Goal: Task Accomplishment & Management: Manage account settings

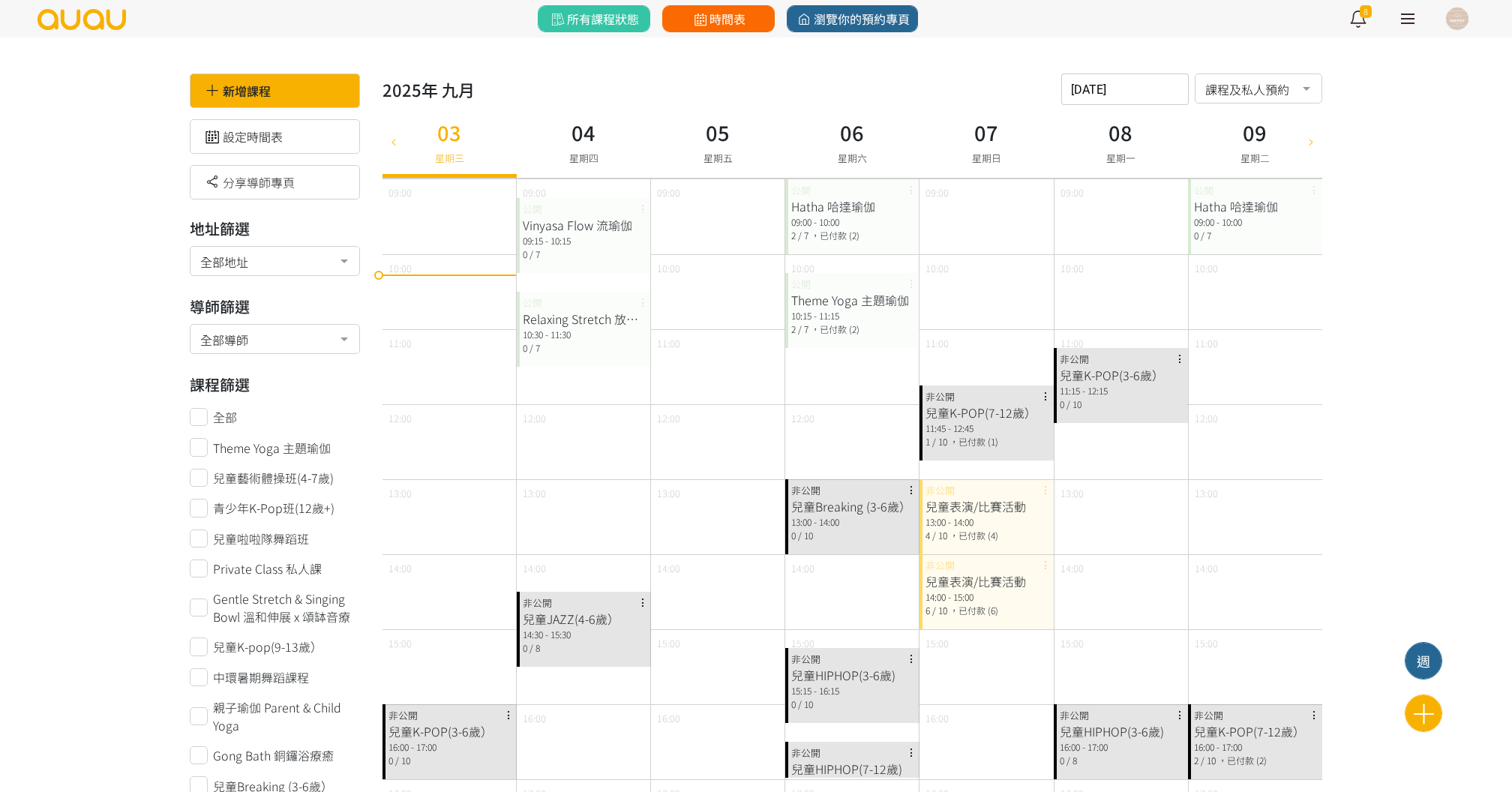
click at [732, 14] on span "時間表" at bounding box center [718, 18] width 55 height 18
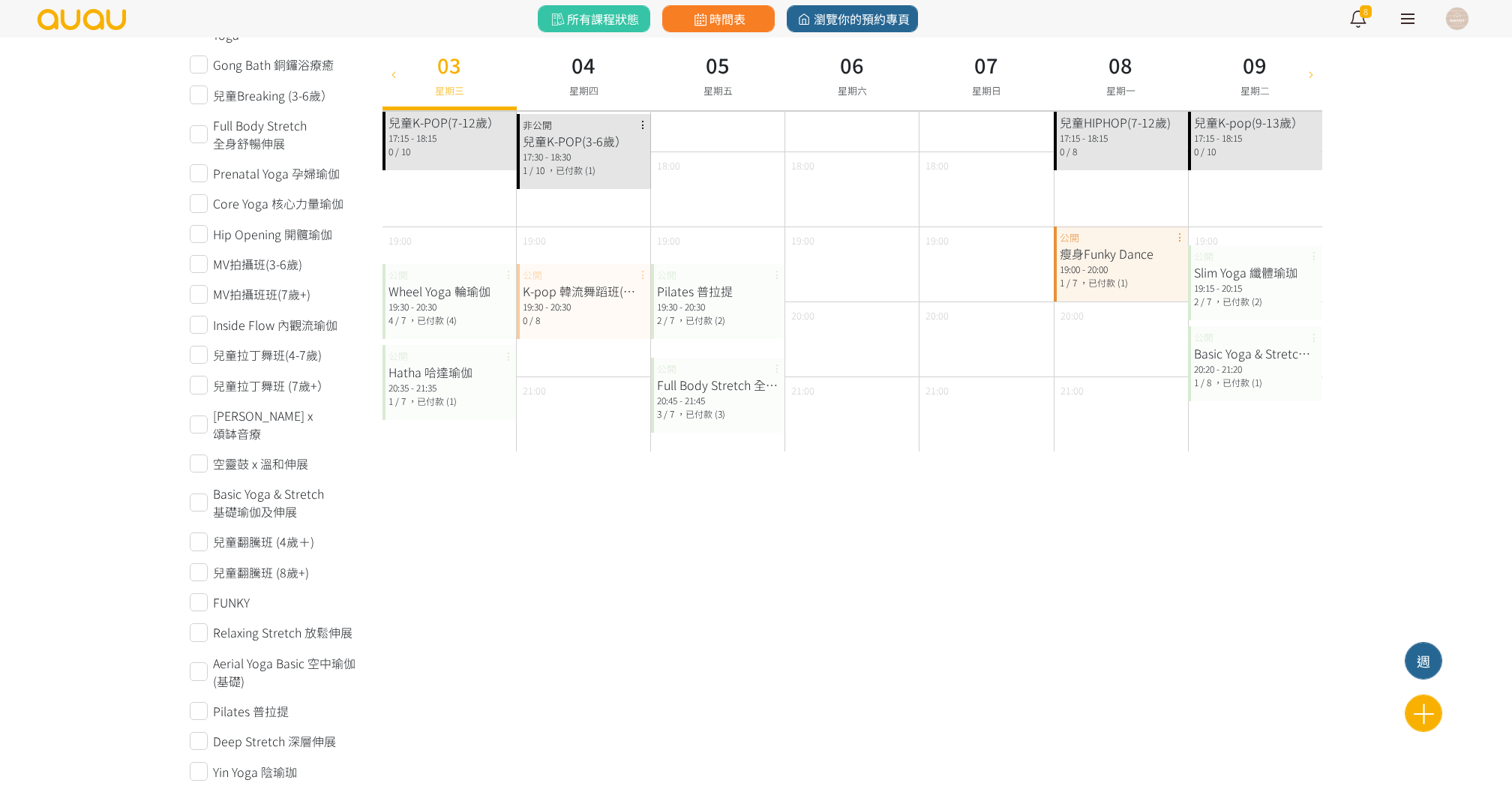
scroll to position [699, 0]
click at [690, 405] on div "20:45 - 21:45" at bounding box center [718, 404] width 122 height 14
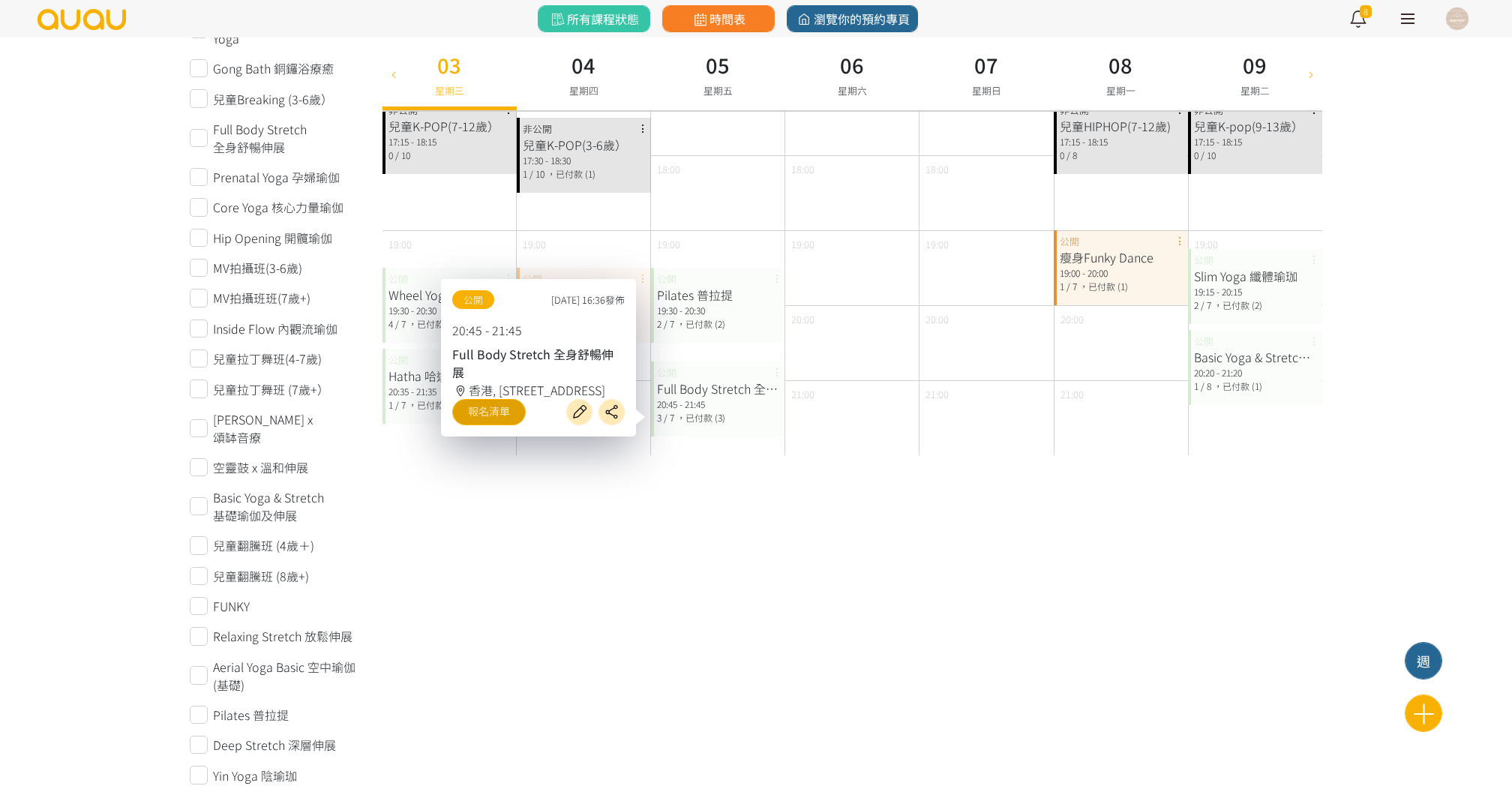
click at [495, 412] on link "報名清單" at bounding box center [489, 412] width 74 height 26
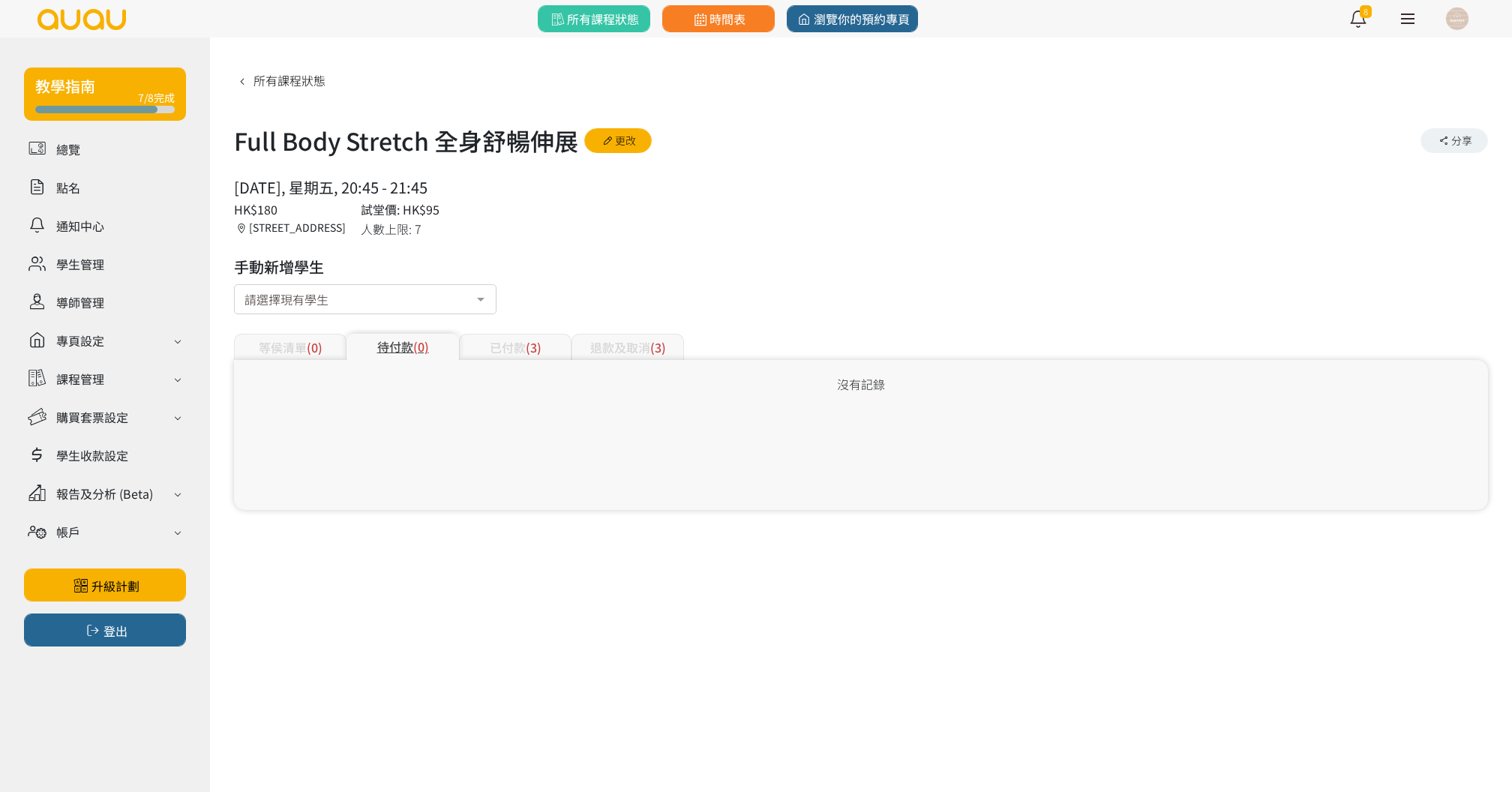
click at [496, 330] on div "等侯清單 (0) 待付款 (0) 已付款 (3) 退款及取消 (3)" at bounding box center [861, 337] width 1254 height 44
click at [495, 340] on div "已付款 (3)" at bounding box center [515, 347] width 113 height 26
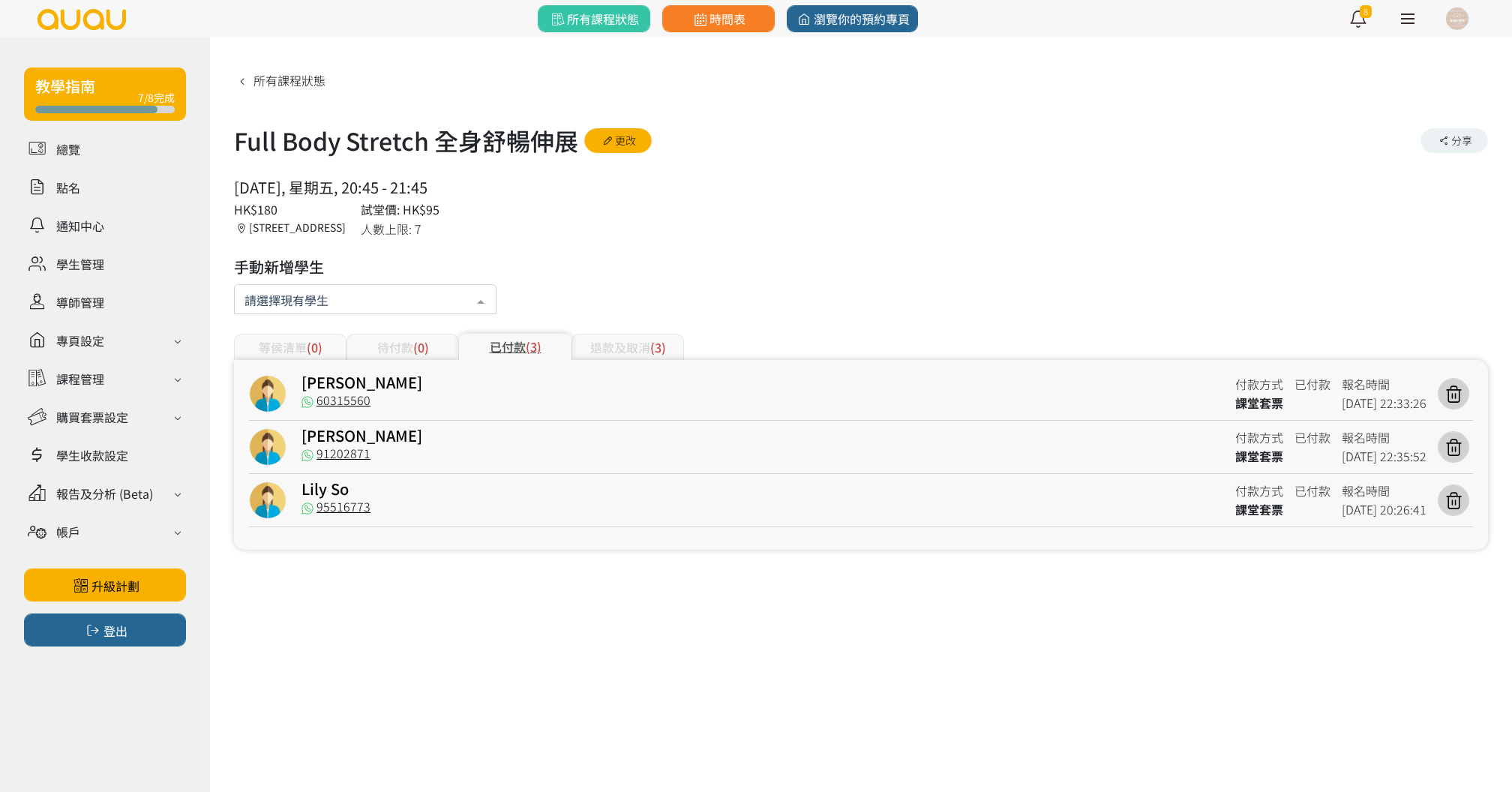
click at [445, 295] on div at bounding box center [365, 300] width 262 height 30
click at [436, 339] on button "新增" at bounding box center [456, 342] width 60 height 25
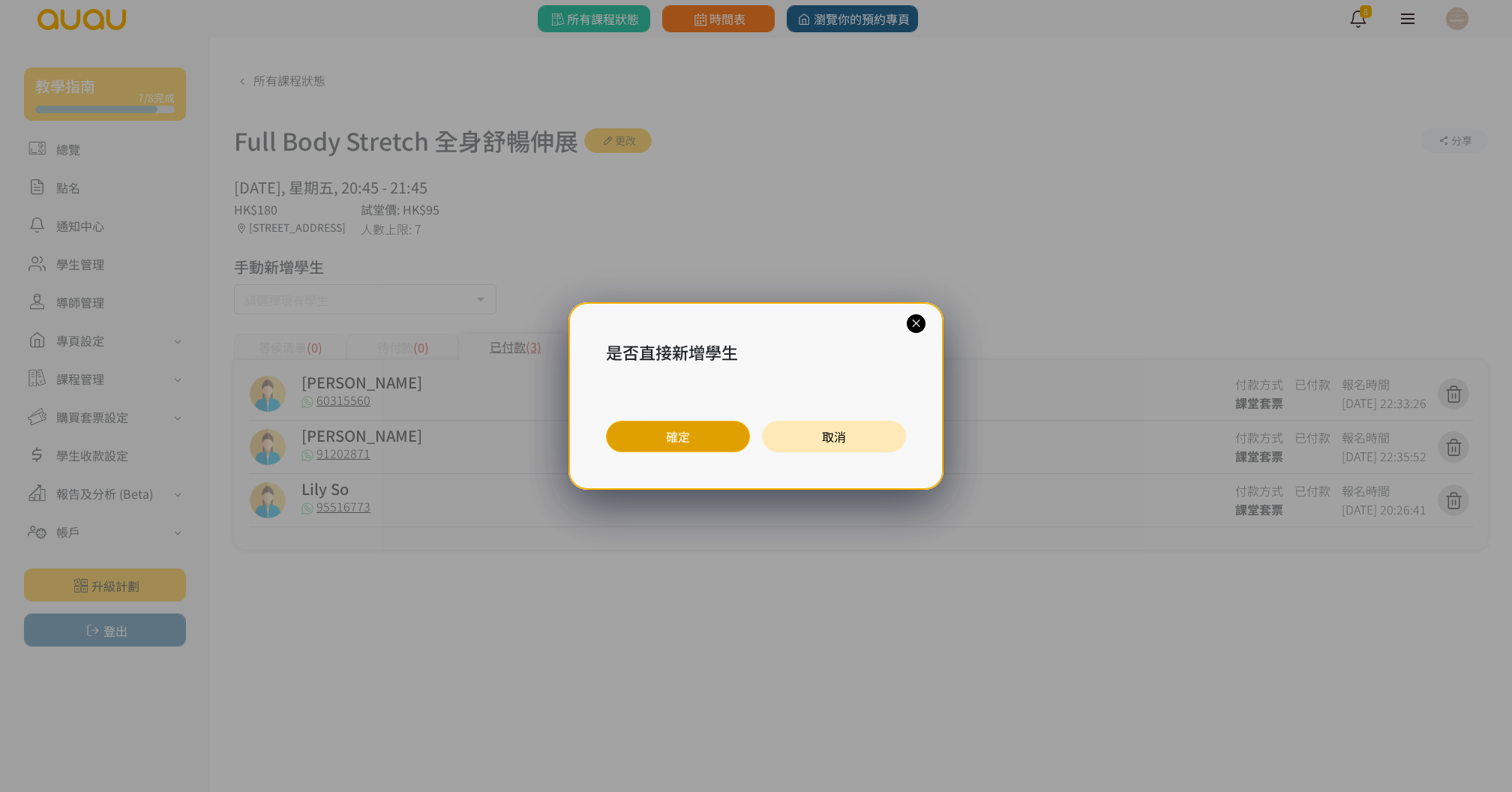
click at [640, 433] on button "確定" at bounding box center [678, 436] width 144 height 31
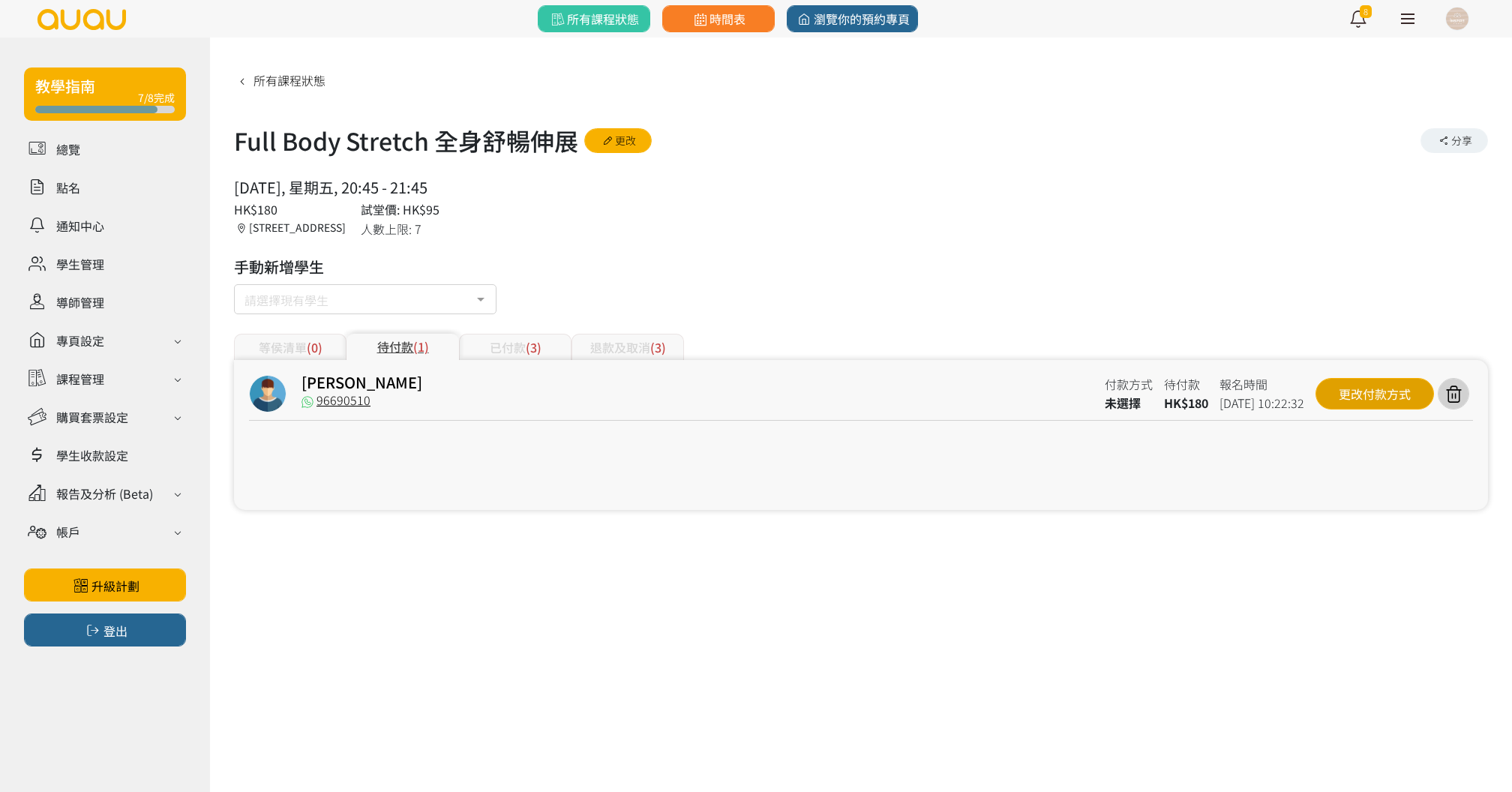
click at [1326, 388] on div "更改付款方式" at bounding box center [1375, 393] width 118 height 31
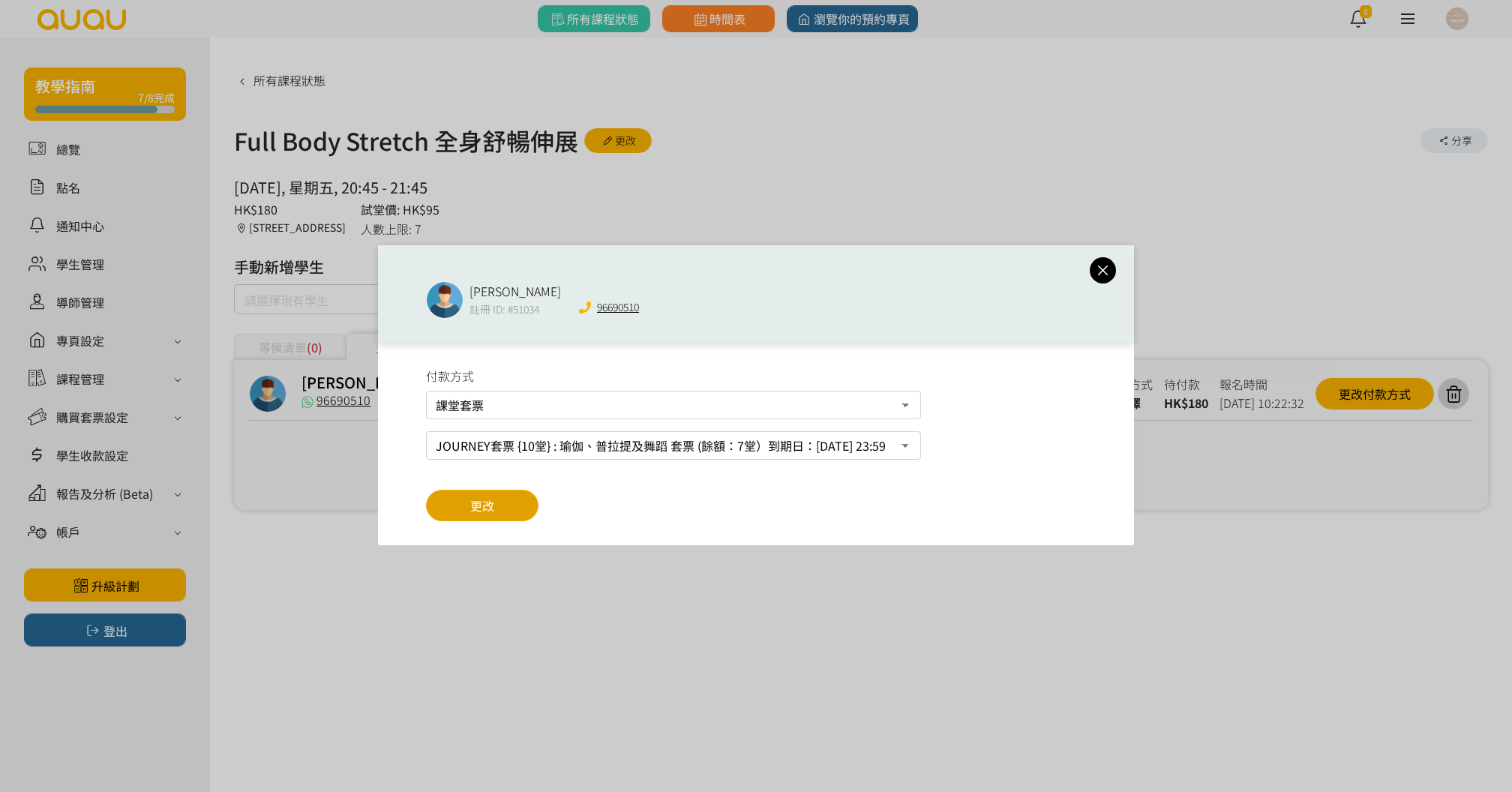
click at [511, 503] on button "更改" at bounding box center [482, 505] width 113 height 31
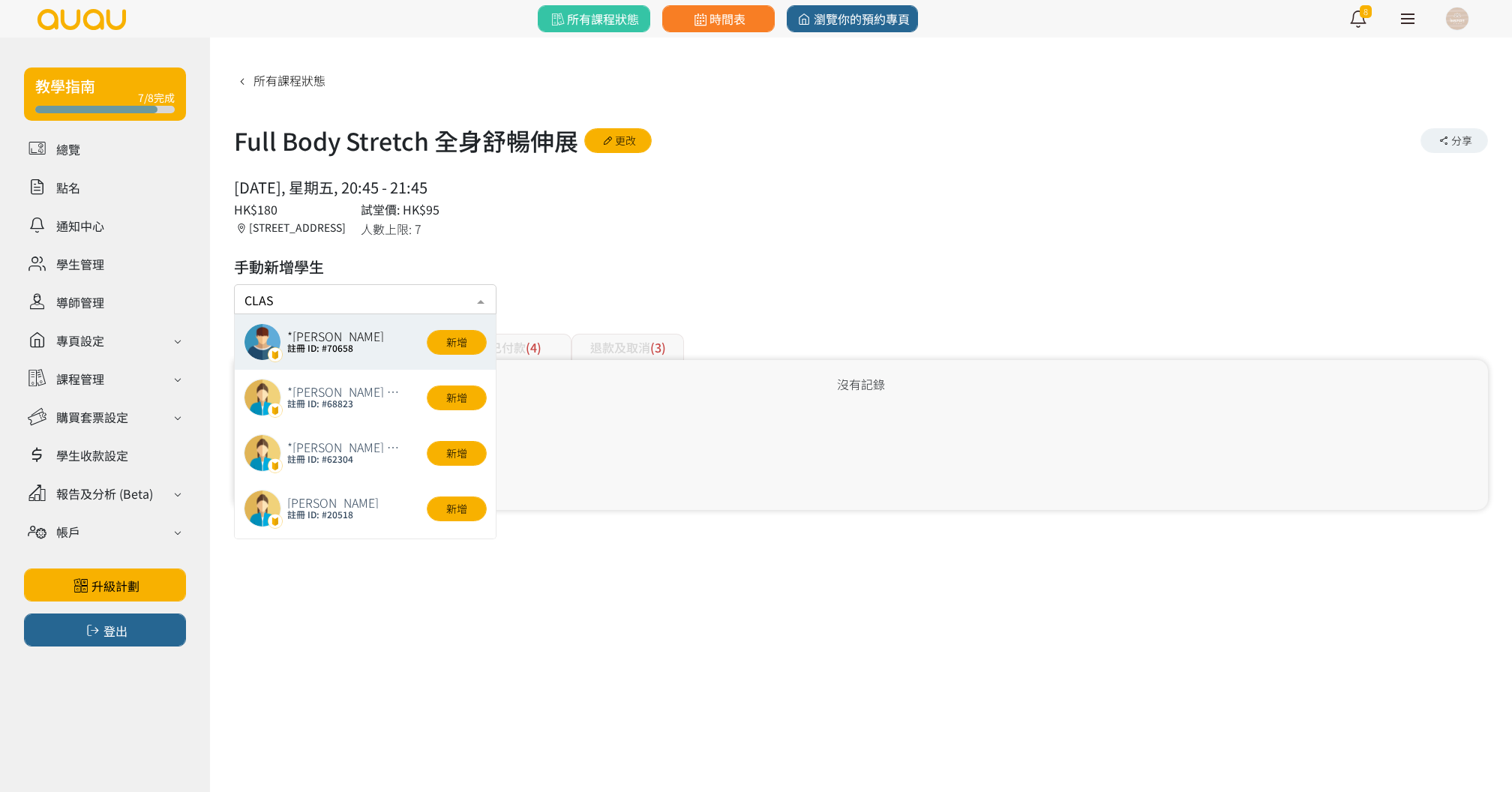
type input "CLASS"
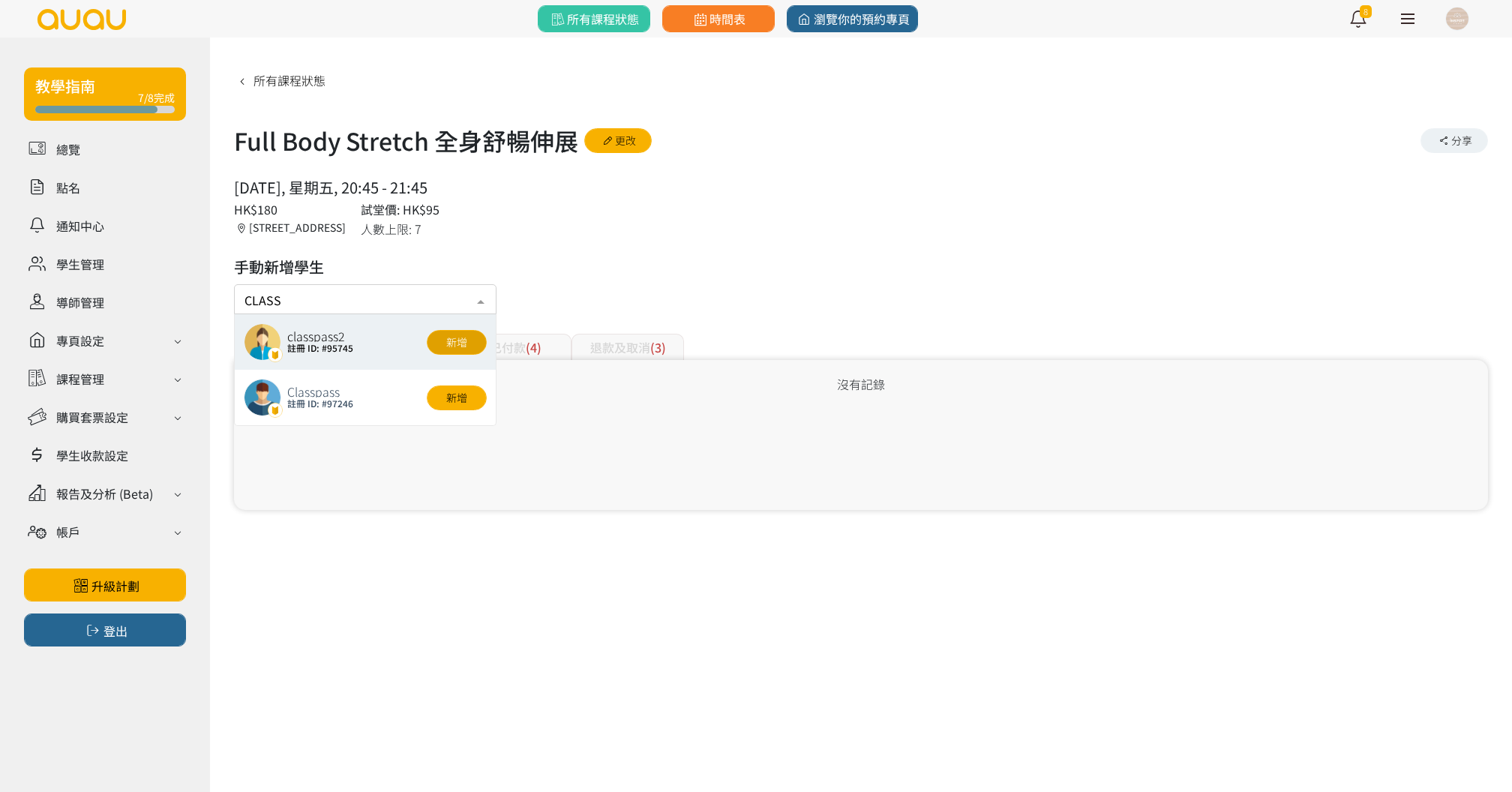
click at [457, 347] on button "新增" at bounding box center [456, 342] width 60 height 25
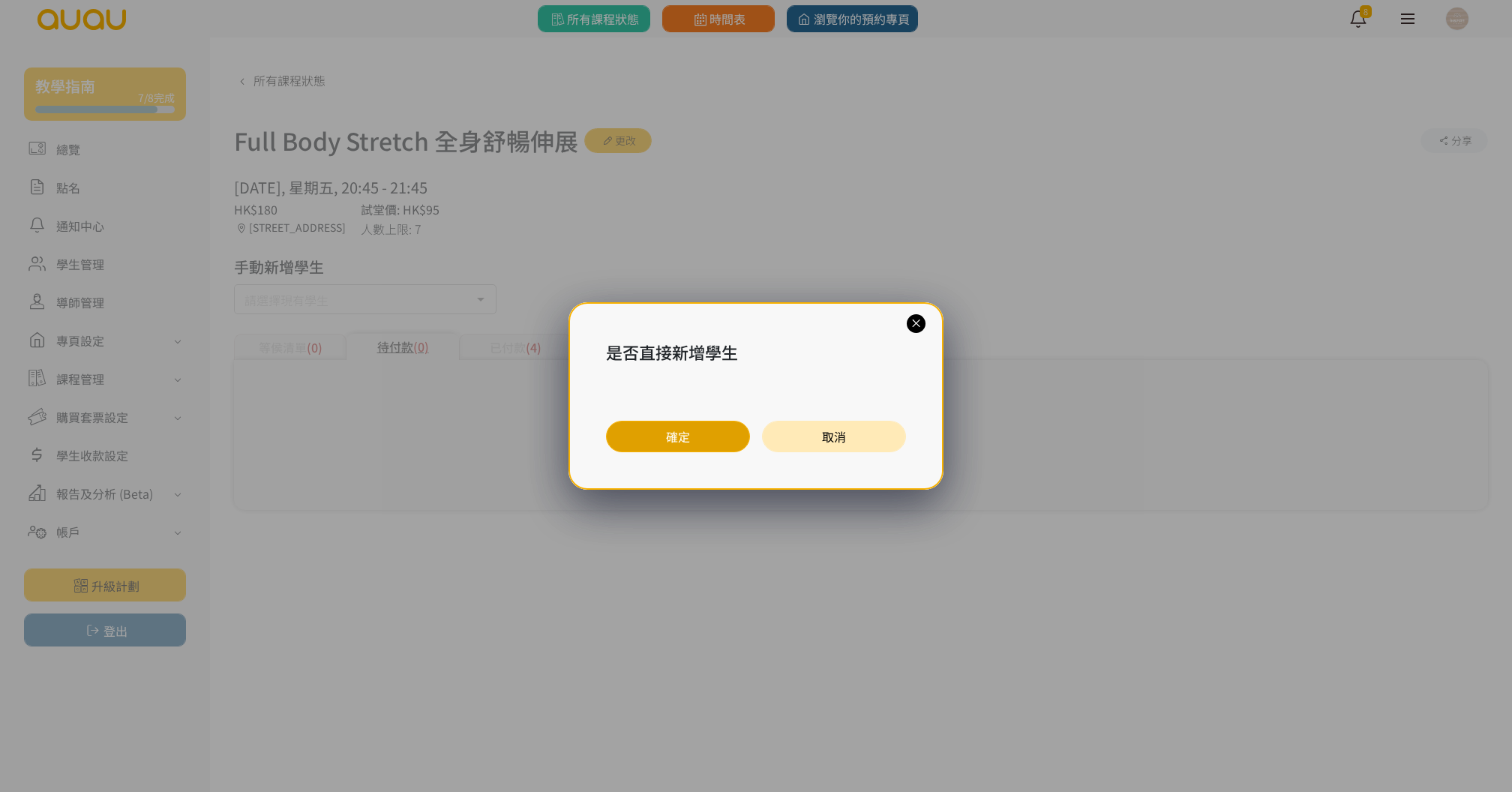
click at [712, 438] on button "確定" at bounding box center [678, 436] width 144 height 31
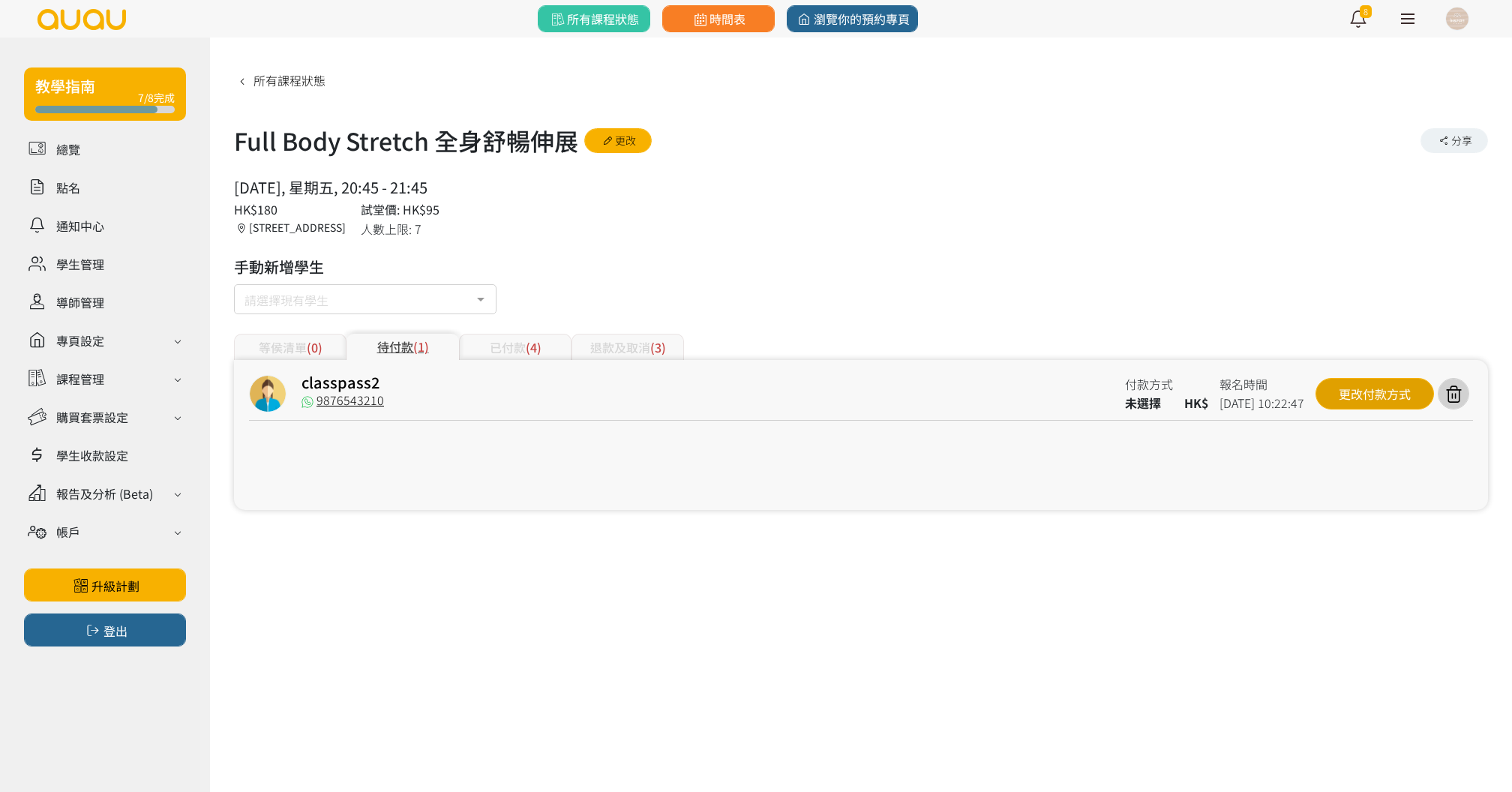
click at [1386, 390] on div "更改付款方式" at bounding box center [1375, 393] width 118 height 31
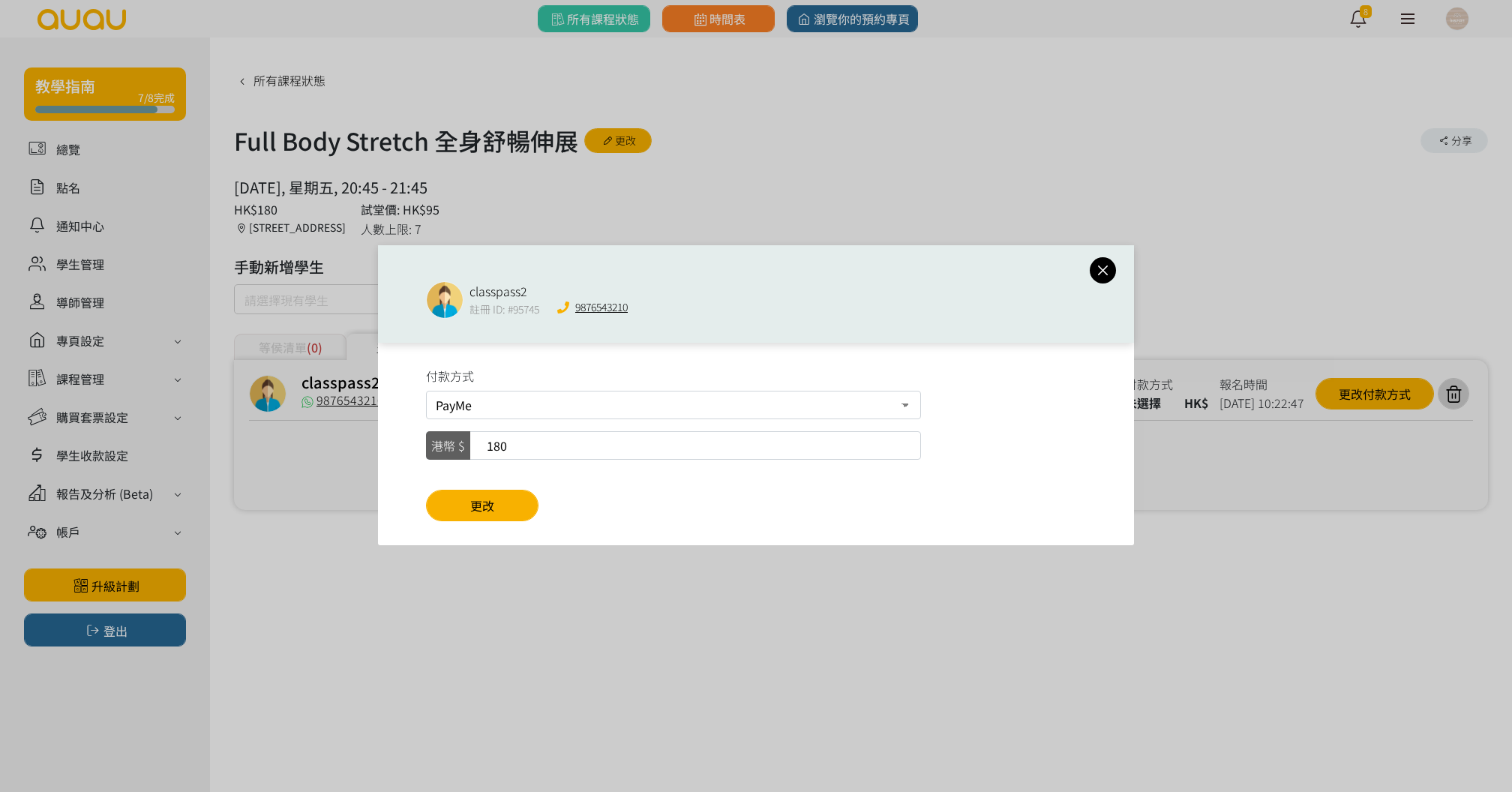
select select "cash"
drag, startPoint x: 543, startPoint y: 441, endPoint x: 504, endPoint y: 432, distance: 40.0
click at [505, 432] on input "180" at bounding box center [673, 446] width 495 height 29
type input "0"
click at [487, 499] on span "更改" at bounding box center [482, 505] width 24 height 18
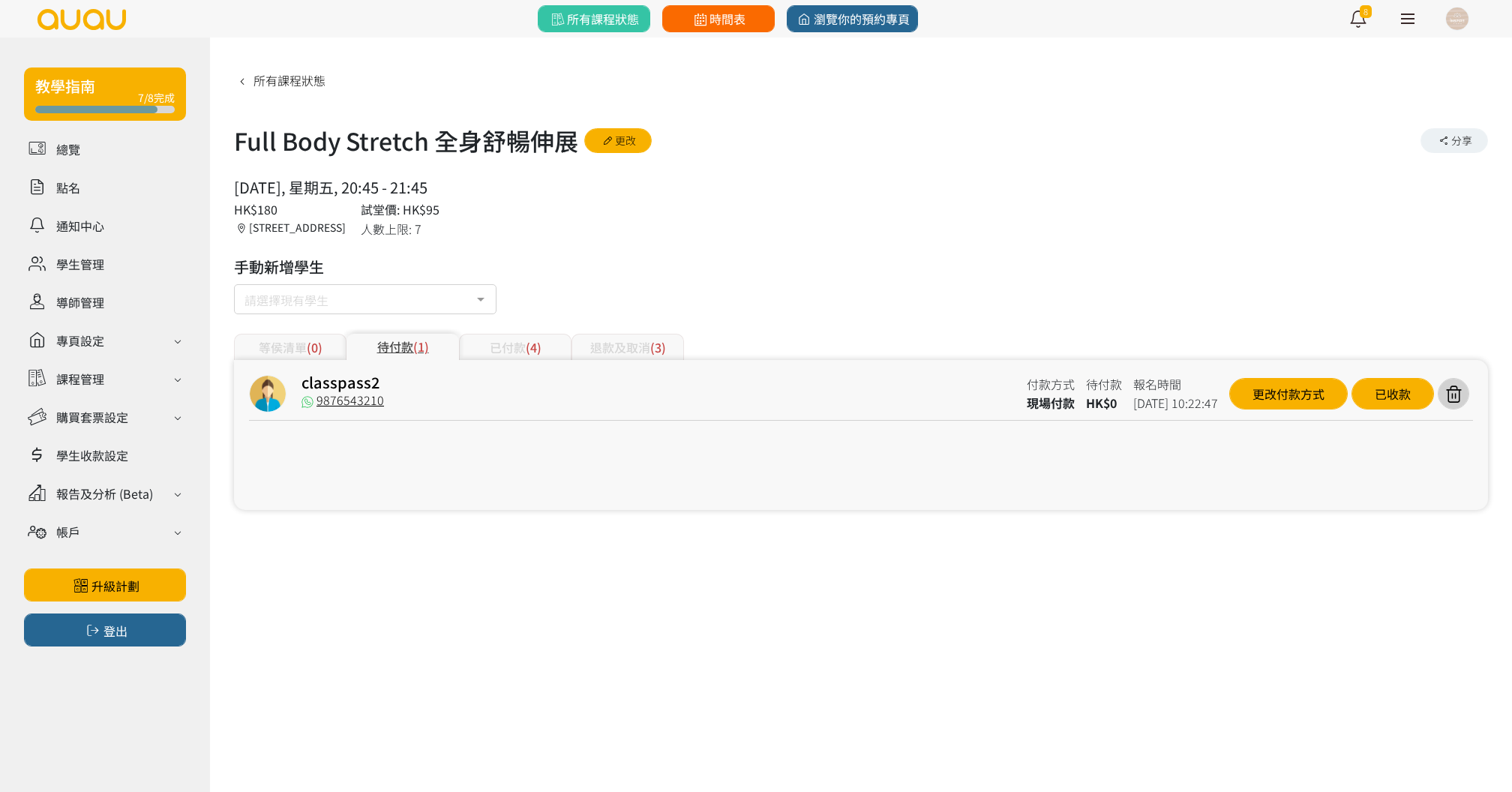
click at [699, 26] on span "時間表" at bounding box center [718, 18] width 55 height 18
click at [1398, 403] on div "已收款" at bounding box center [1392, 393] width 82 height 31
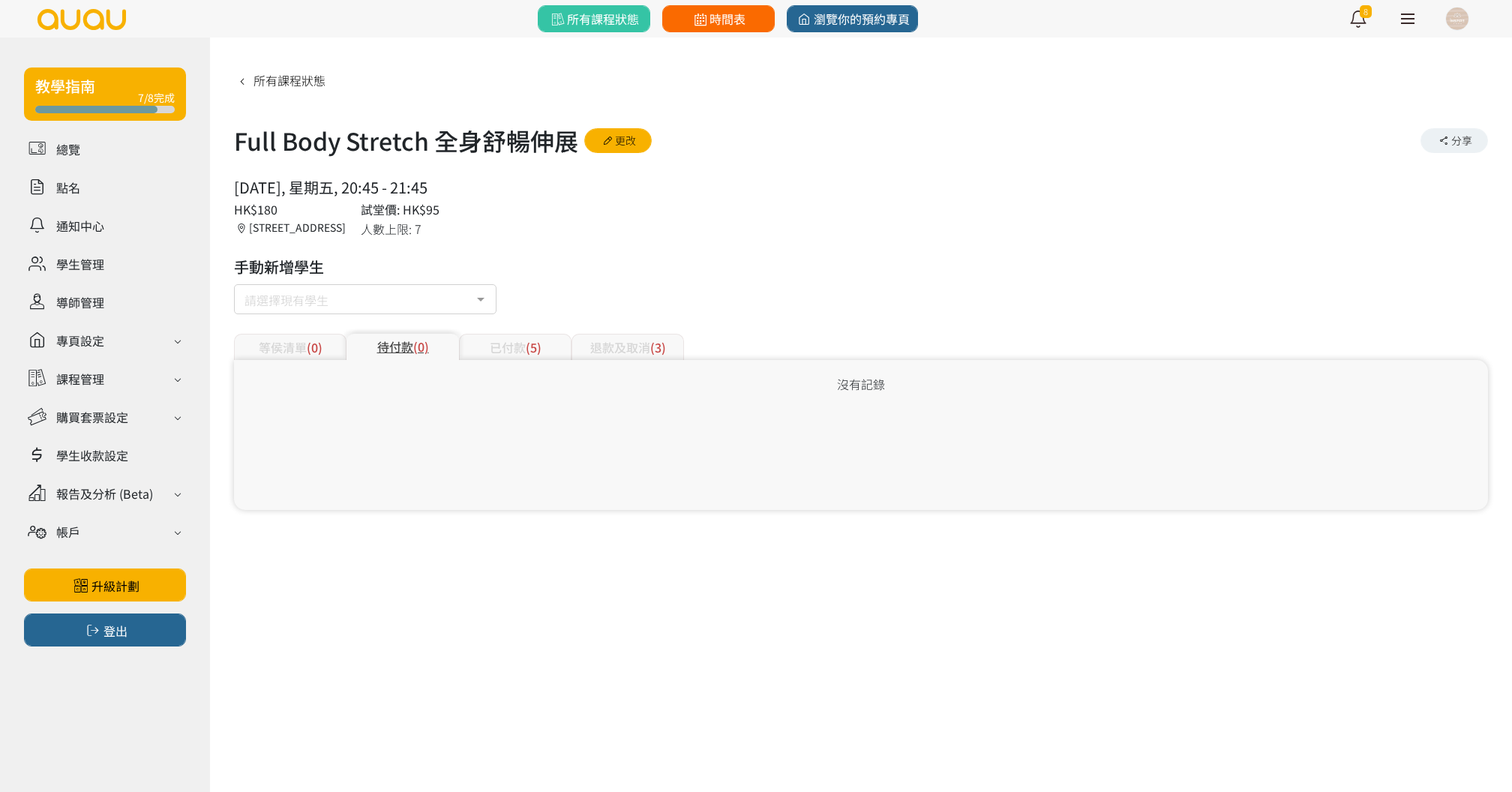
click at [718, 28] on link "時間表" at bounding box center [718, 19] width 113 height 27
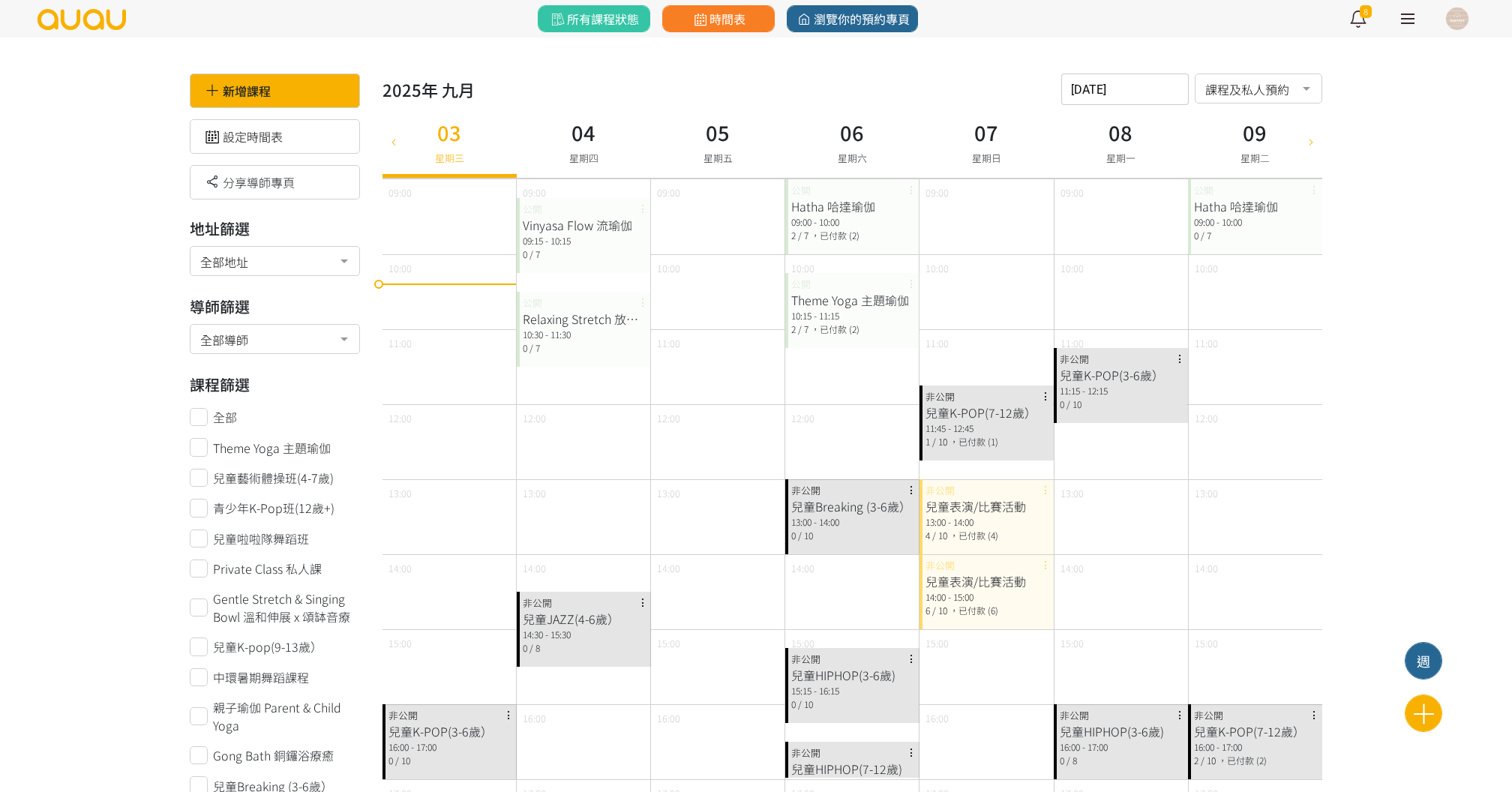
click at [1143, 79] on input "2025-09-03" at bounding box center [1125, 89] width 128 height 31
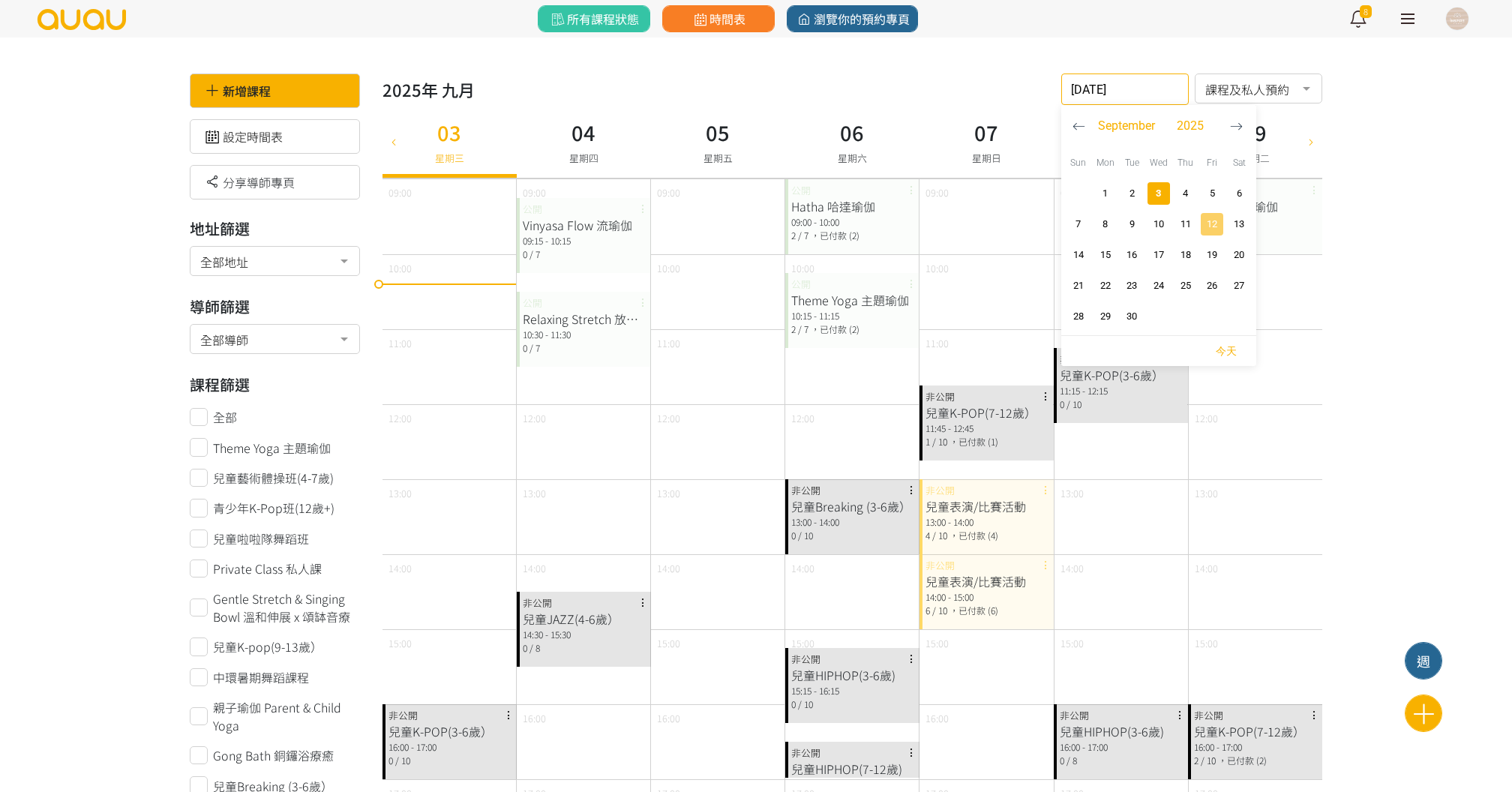
click at [1211, 234] on span "button" at bounding box center [1212, 225] width 22 height 22
type input "2025-09-12"
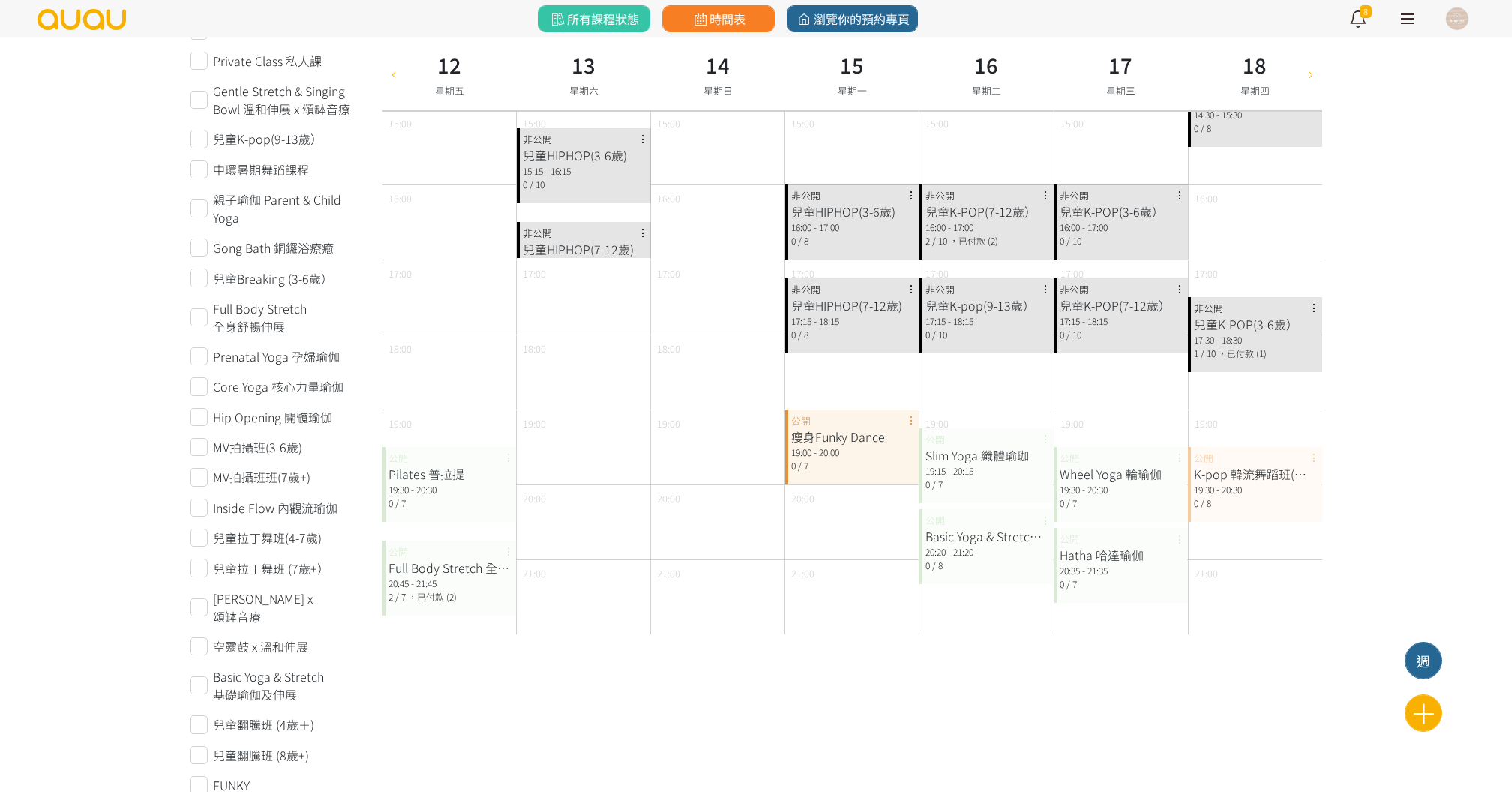
scroll to position [532, 0]
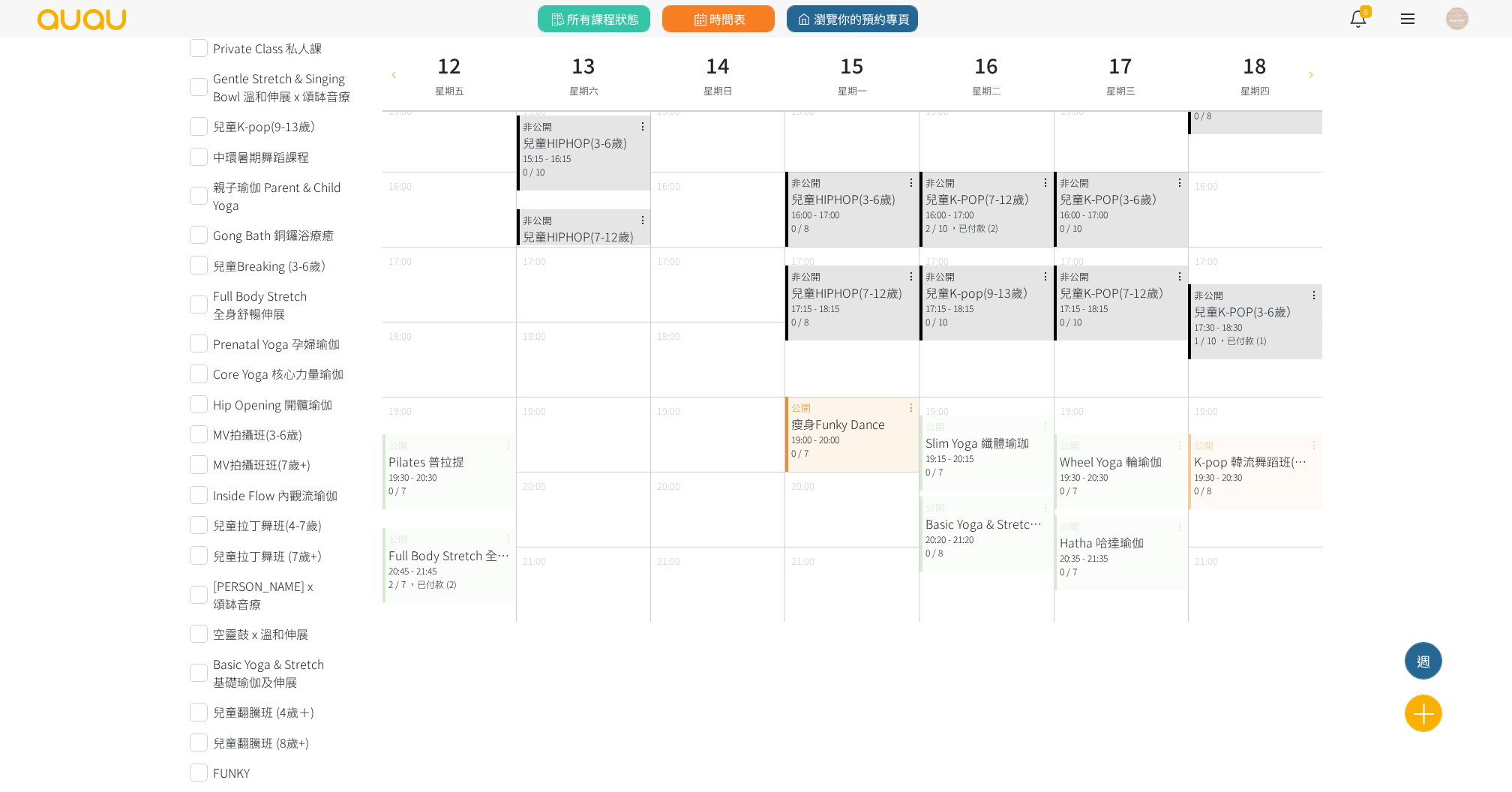
click at [452, 579] on span "，已付款 (2)" at bounding box center [432, 584] width 49 height 13
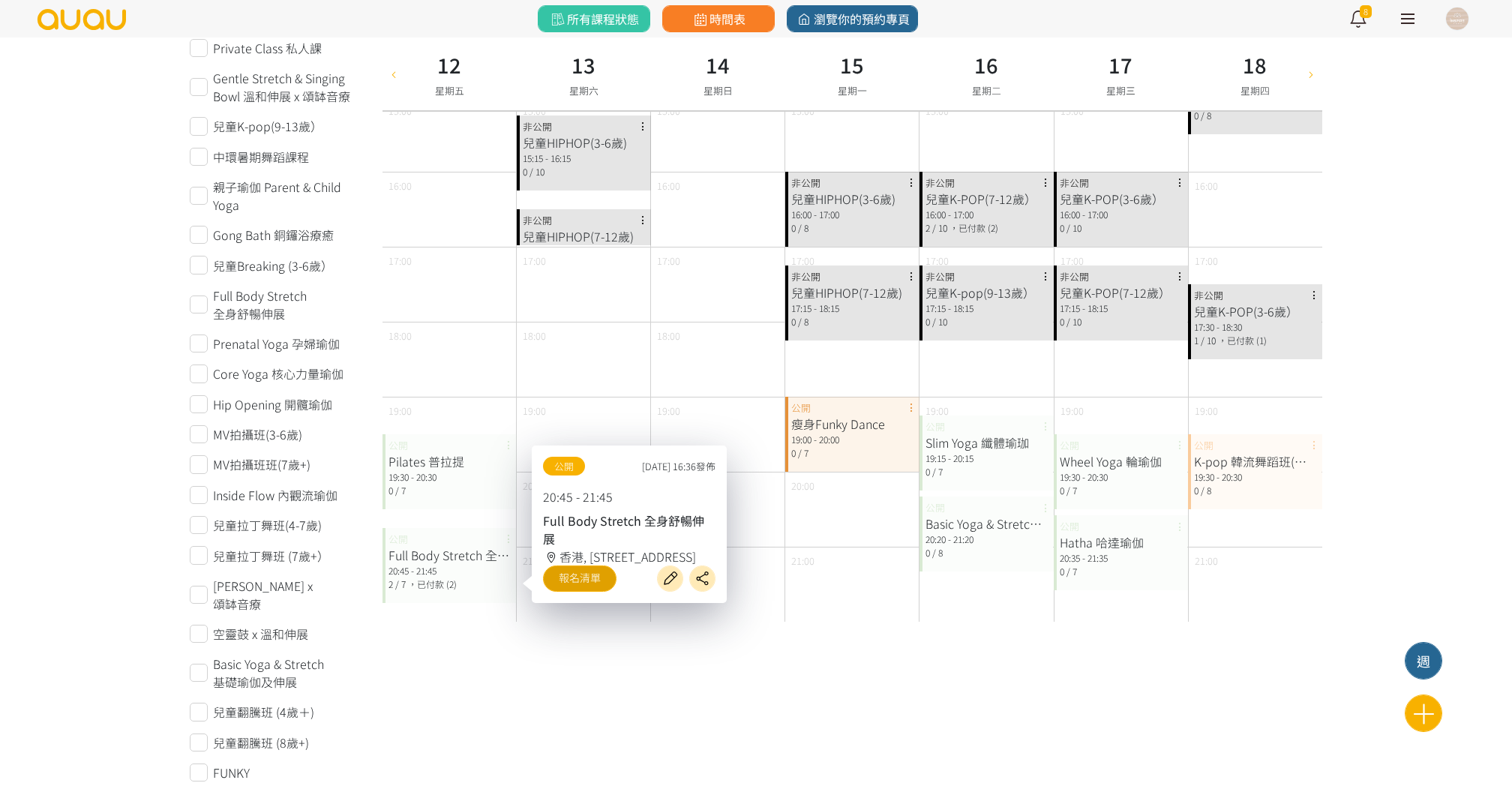
click at [562, 571] on link "報名清單" at bounding box center [579, 579] width 74 height 26
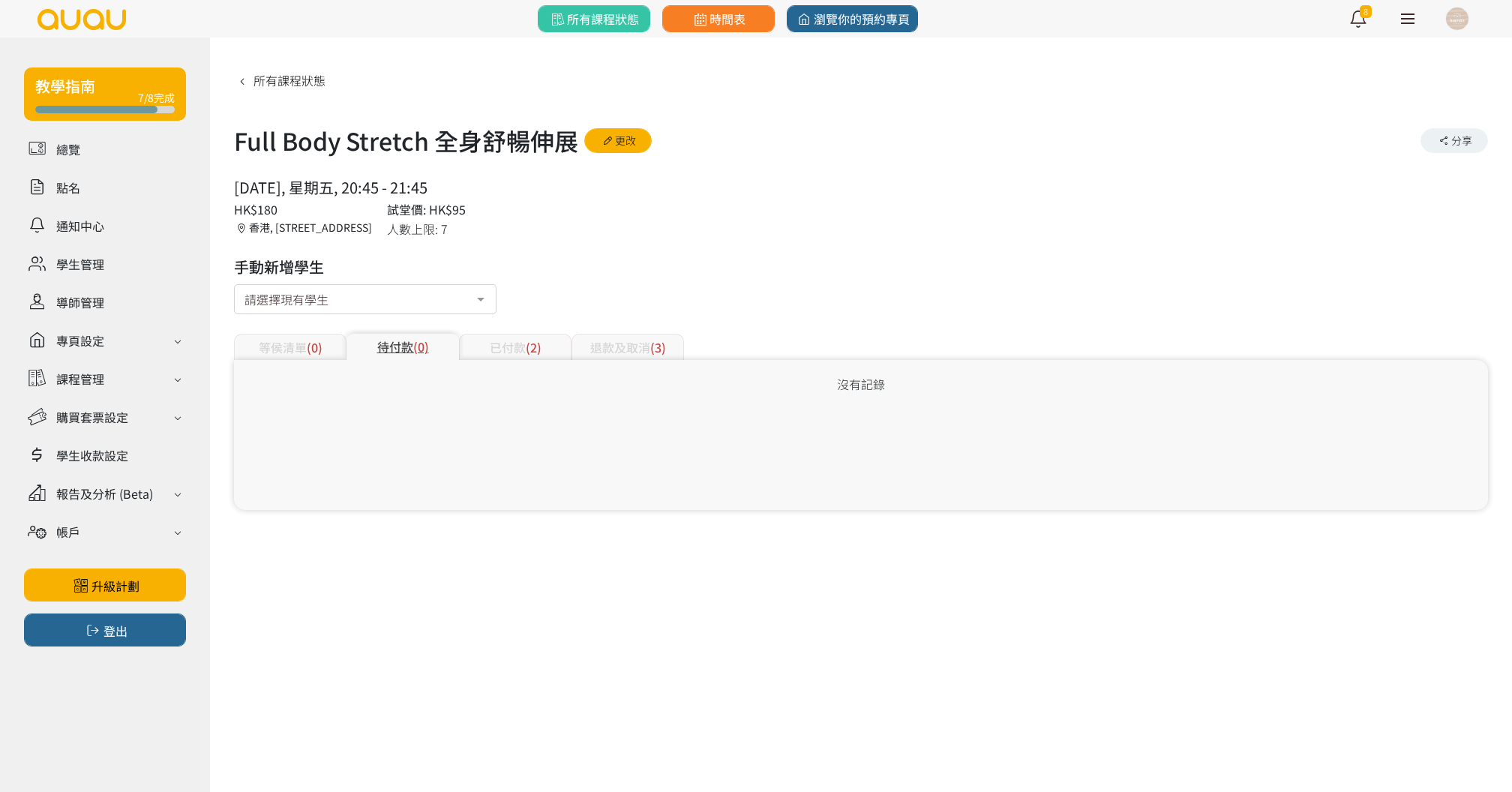
click at [432, 297] on div "請選擇現有學生" at bounding box center [365, 300] width 262 height 30
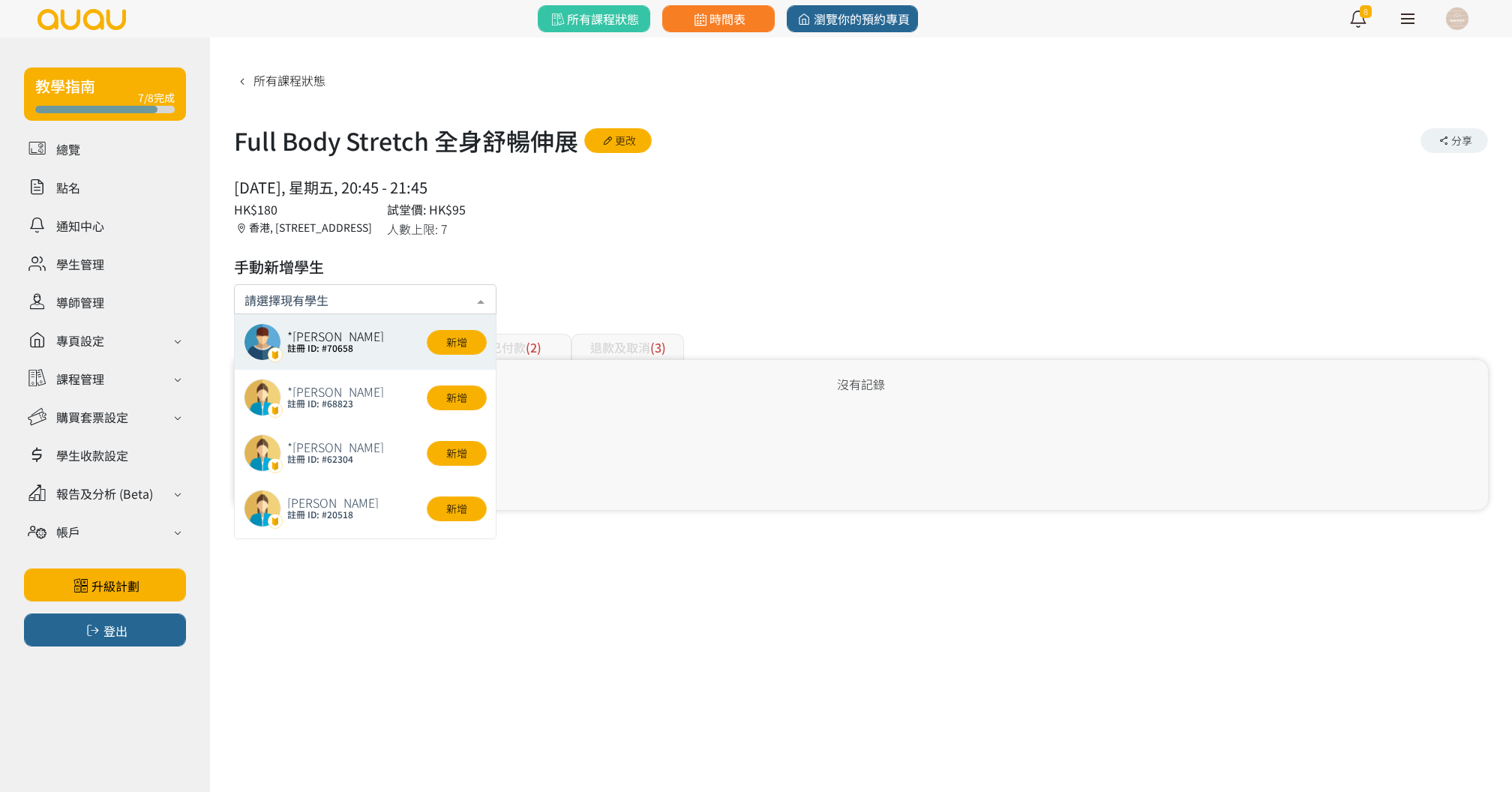
type input "5"
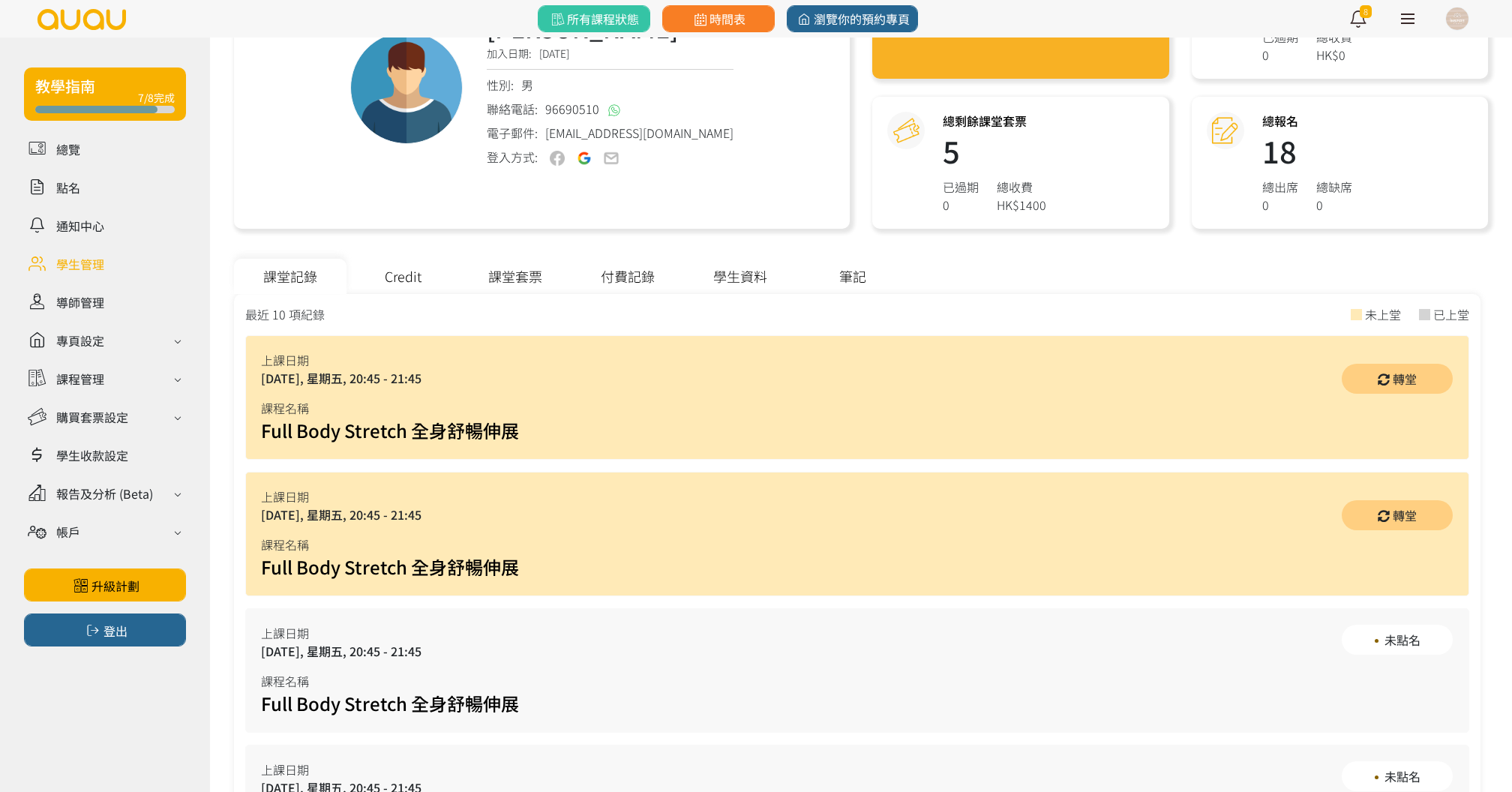
scroll to position [189, 0]
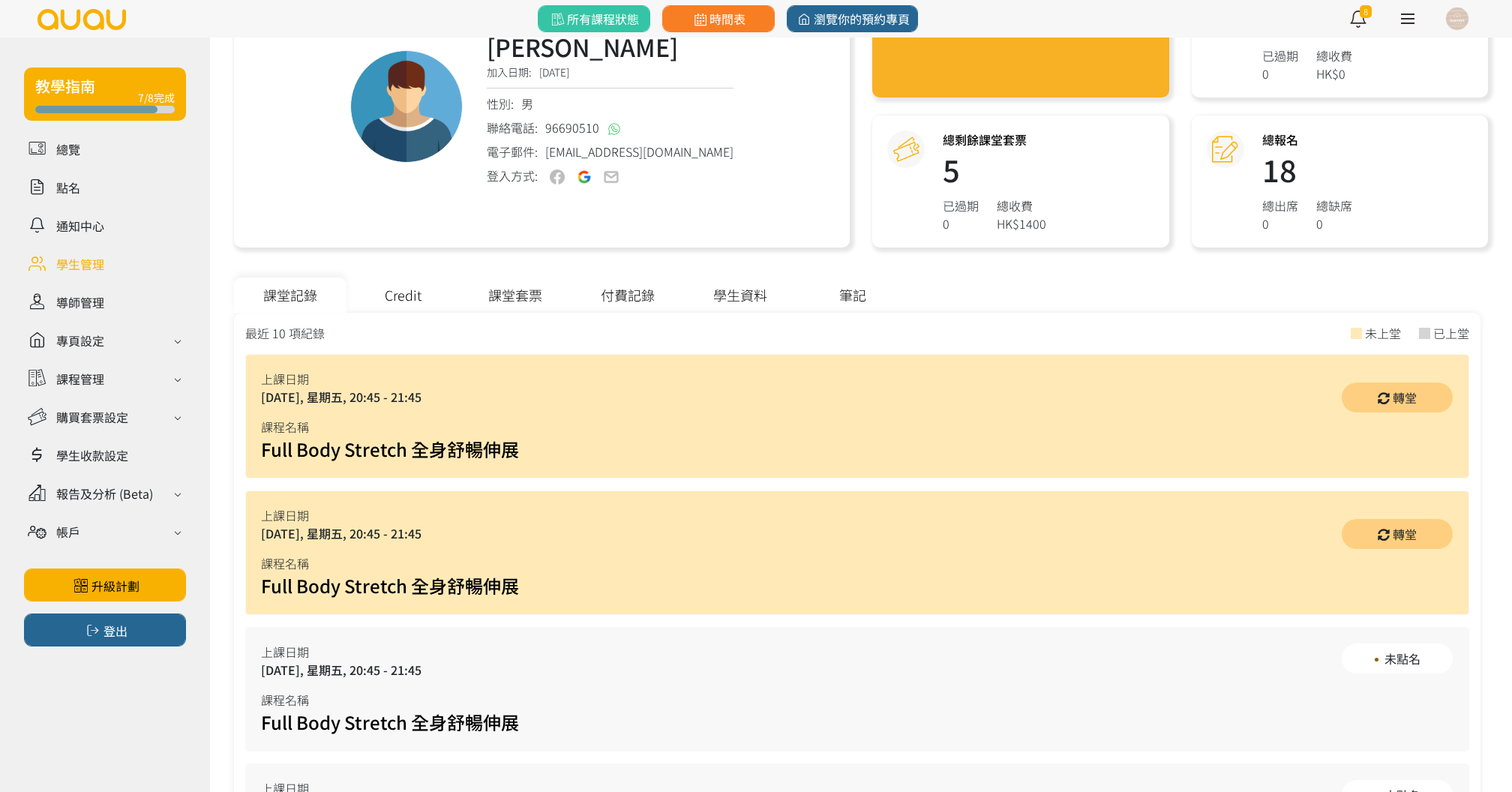
click at [531, 304] on div "課堂套票" at bounding box center [515, 295] width 113 height 35
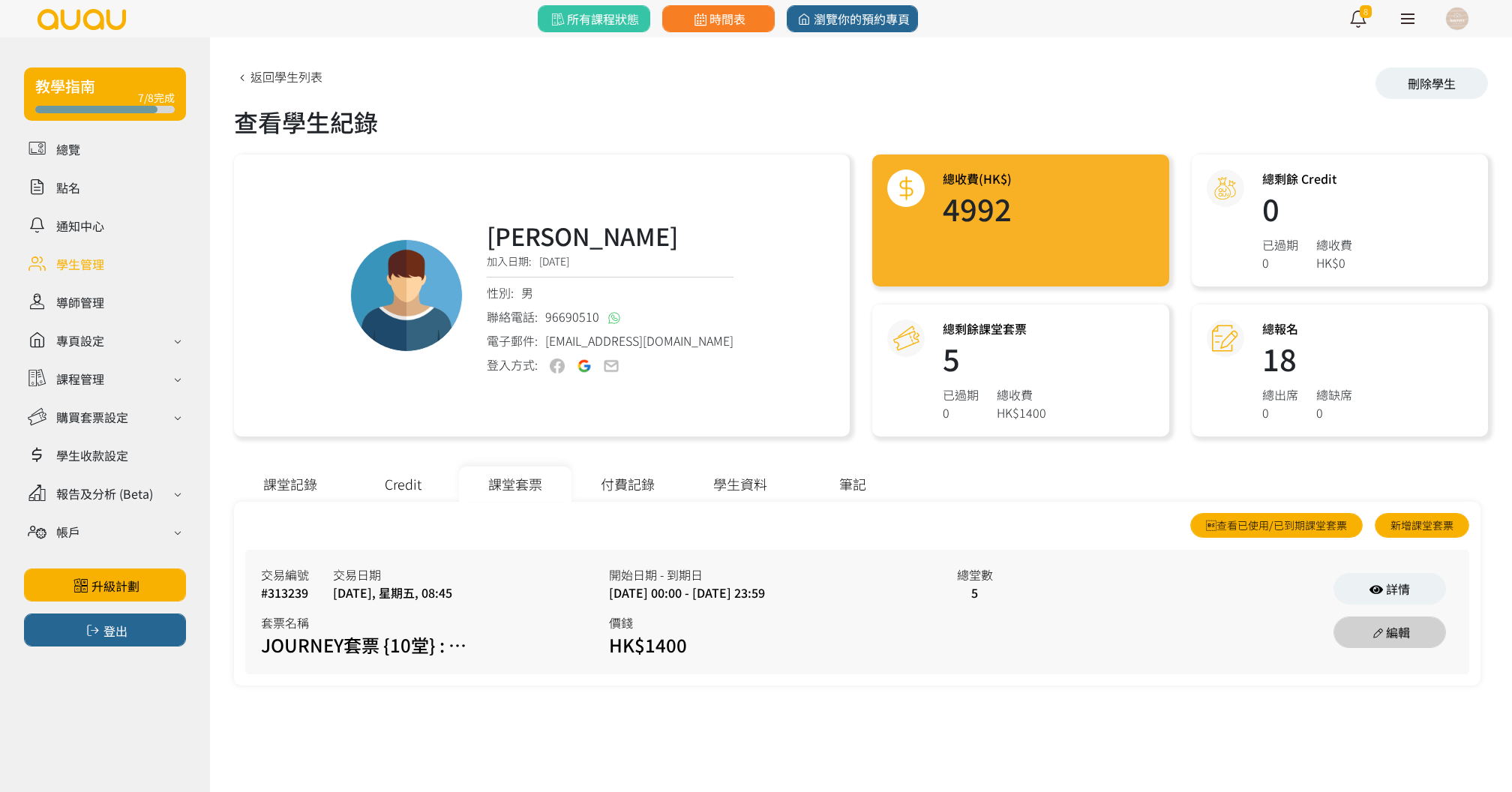
click at [1375, 645] on link "編輯" at bounding box center [1390, 631] width 113 height 31
select select "payme"
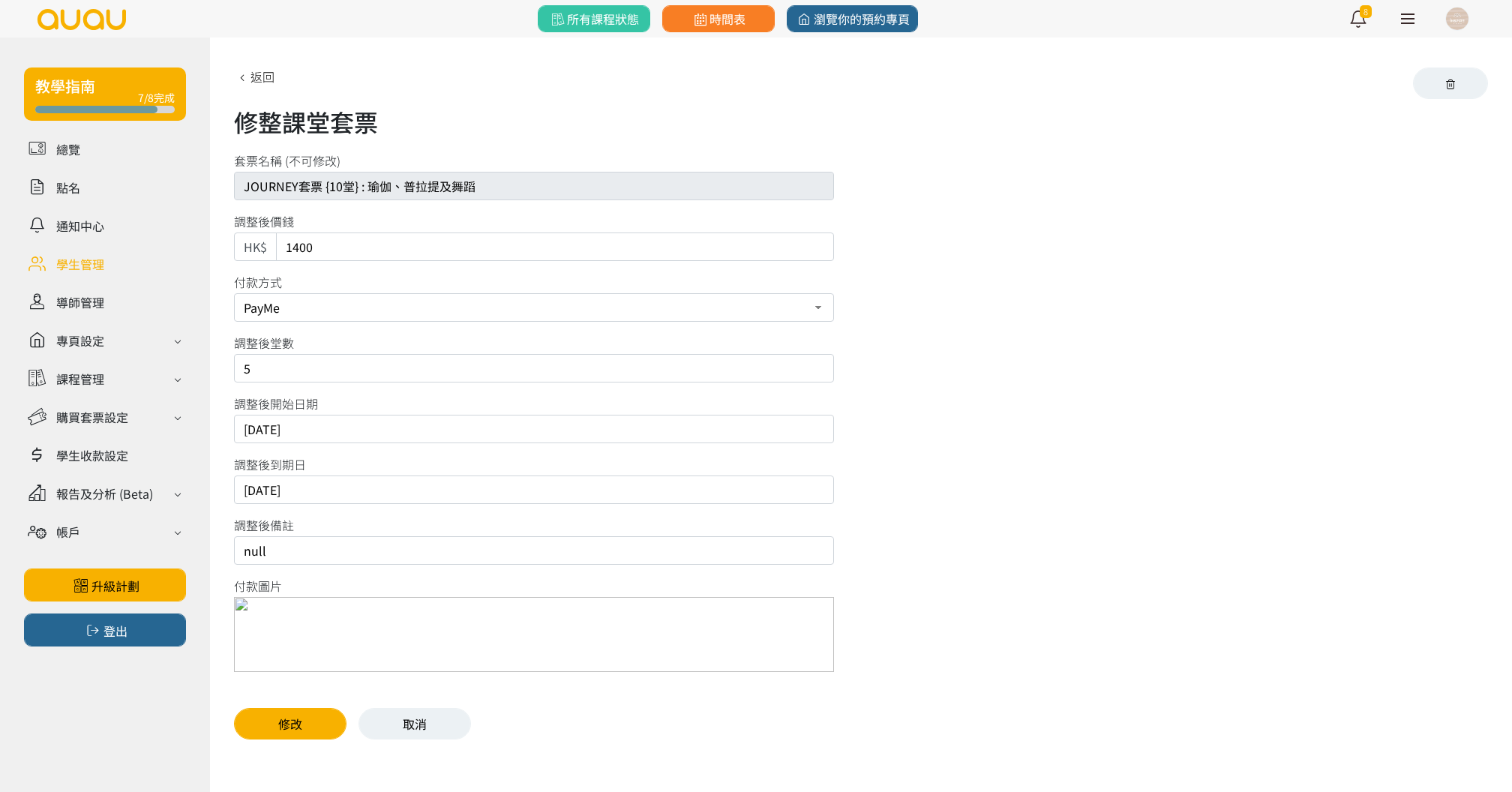
drag, startPoint x: 258, startPoint y: 367, endPoint x: 192, endPoint y: 360, distance: 66.4
click at [221, 367] on div "修整課堂套票 套票名稱 (不可修改) JOURNEY套票 {10堂} : 瑜伽、普拉提及舞蹈 調整後價錢 HK$ 1400 付款方式 現場付款 PayMe 轉…" at bounding box center [861, 400] width 1302 height 725
type input "3"
click at [299, 722] on button "修改" at bounding box center [290, 723] width 113 height 31
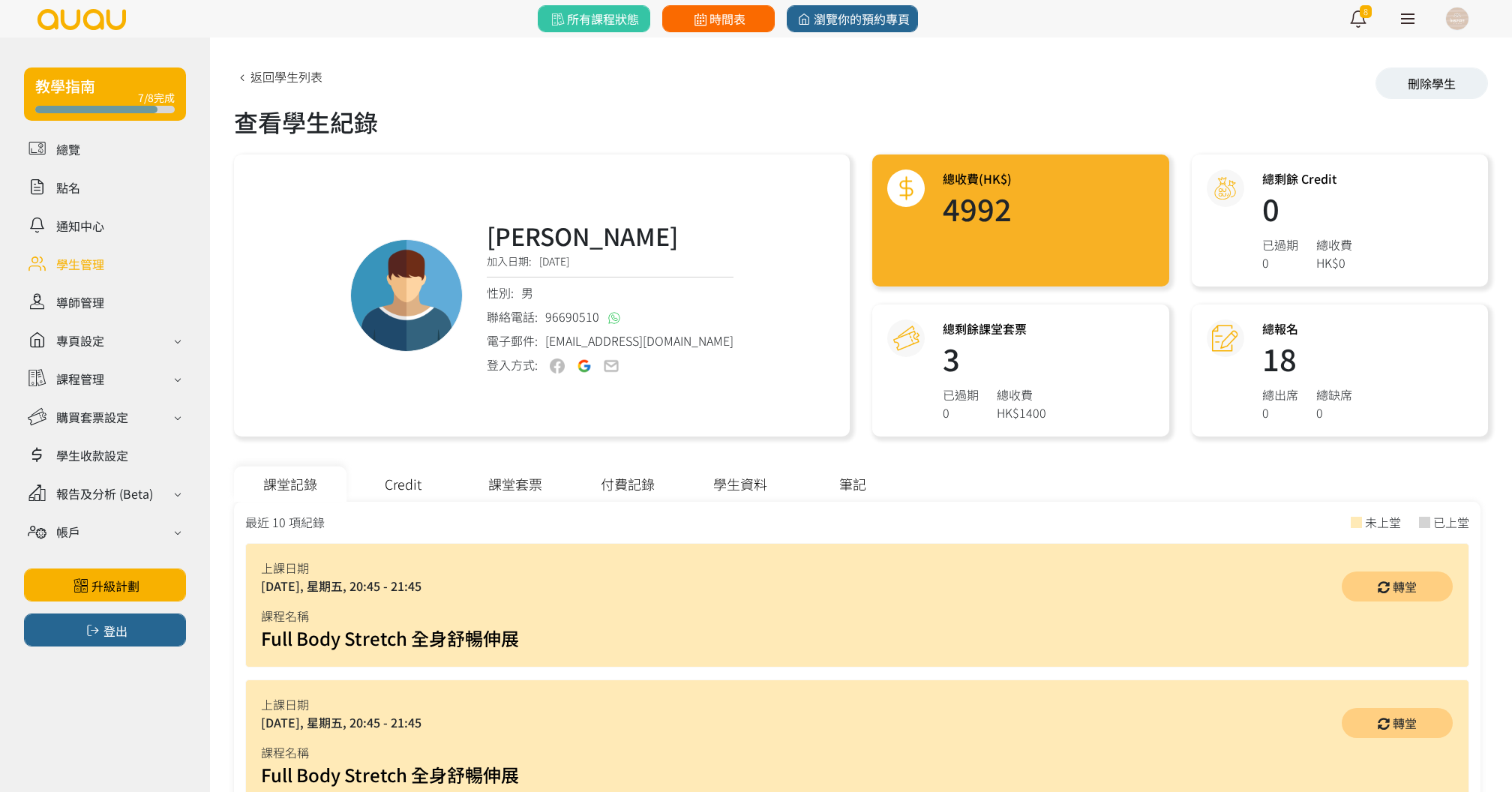
click at [751, 17] on link "時間表" at bounding box center [718, 19] width 113 height 27
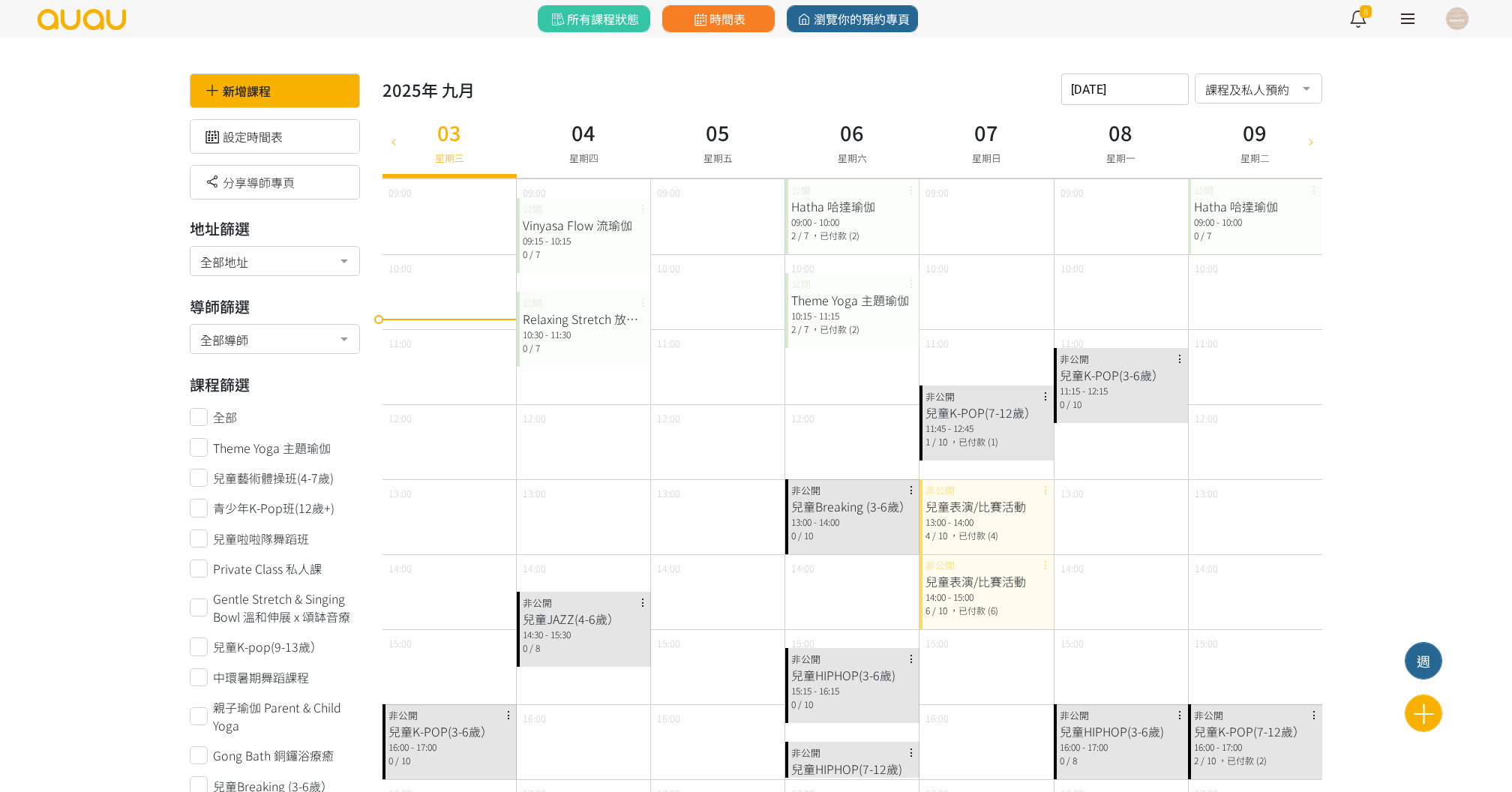
click at [585, 341] on div "0 / 7" at bounding box center [583, 348] width 122 height 14
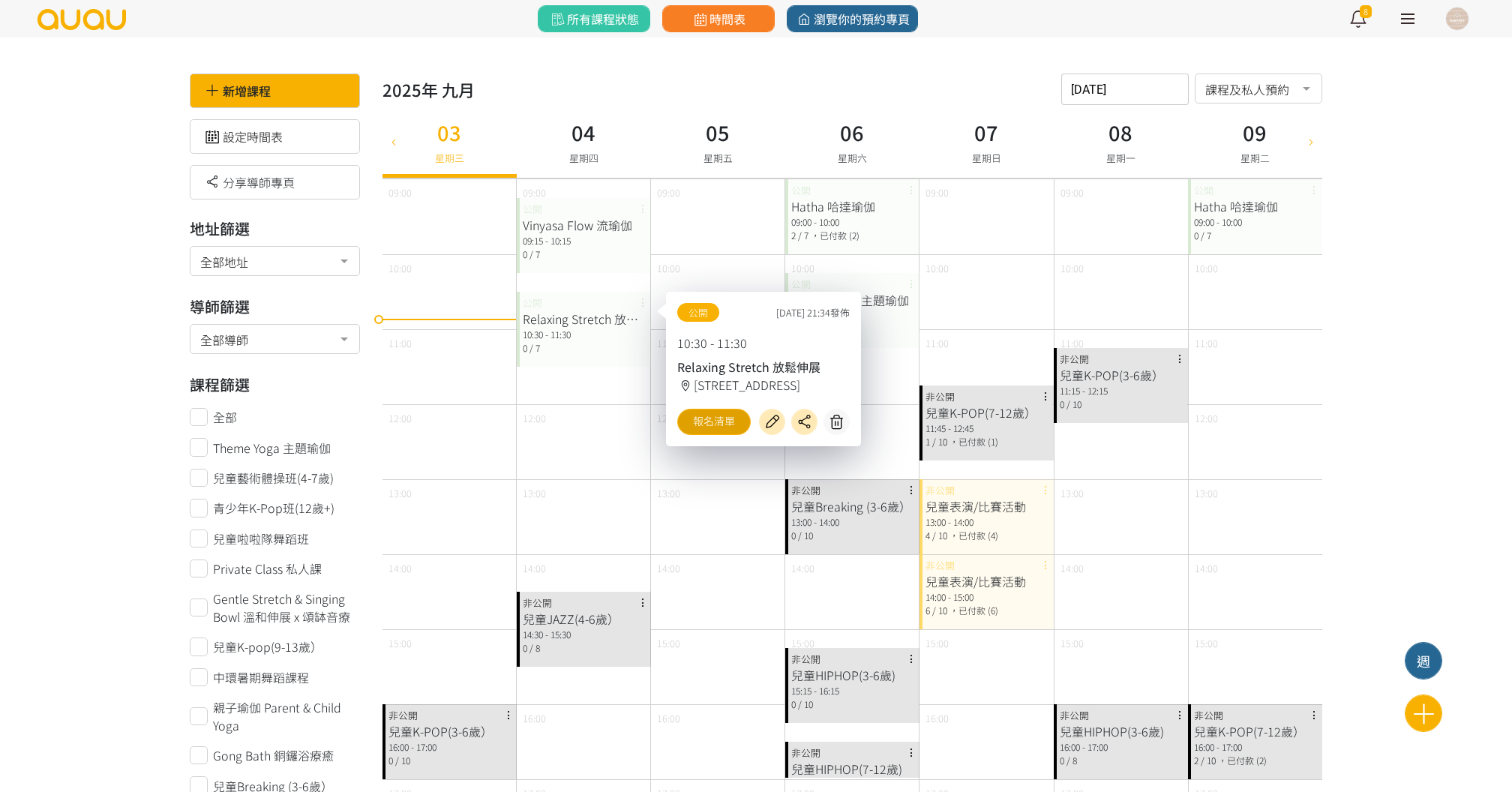
click at [700, 420] on link "報名清單" at bounding box center [714, 421] width 74 height 26
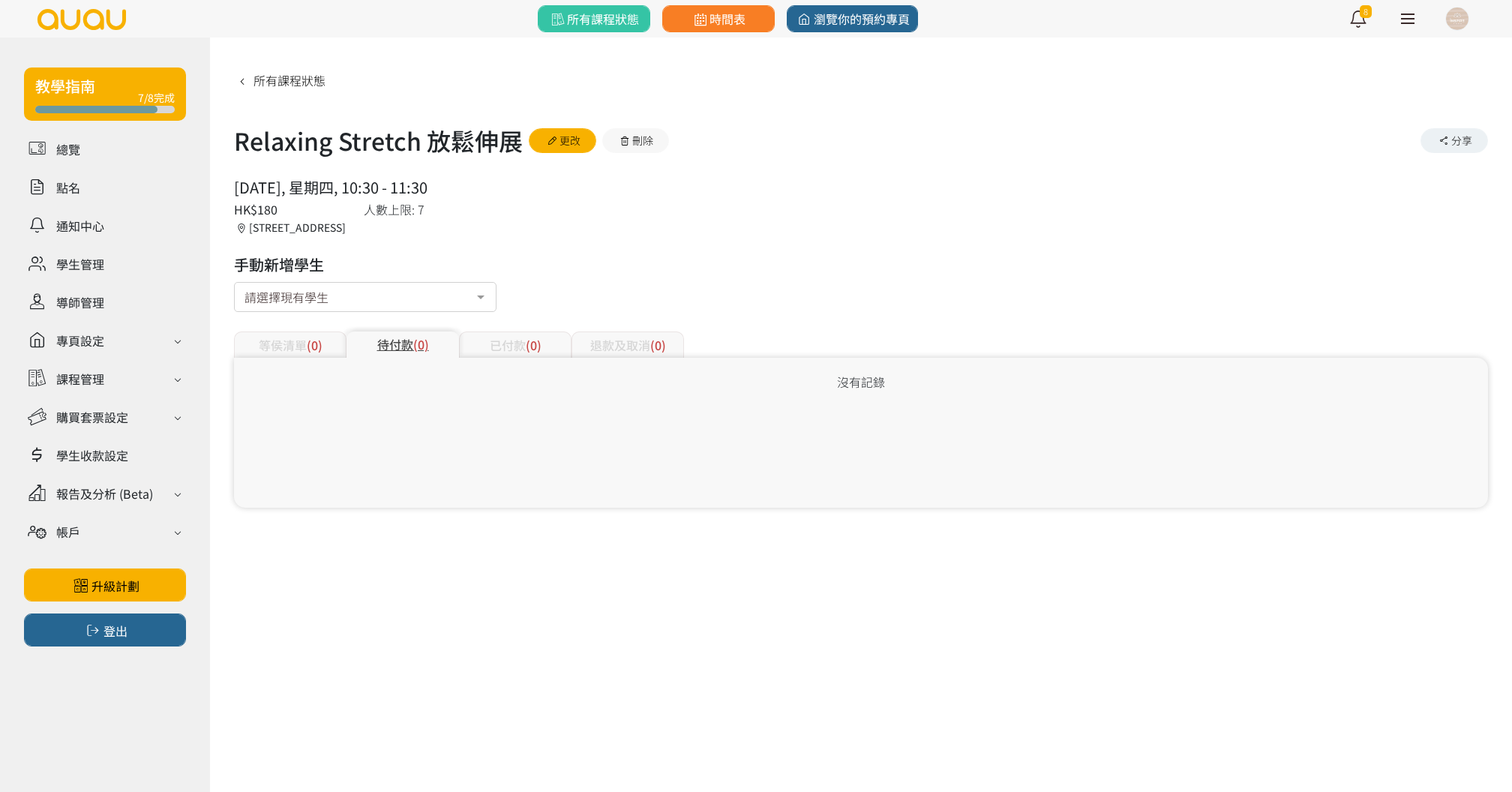
drag, startPoint x: 233, startPoint y: 129, endPoint x: 517, endPoint y: 231, distance: 301.8
click at [469, 195] on div "所有課程狀態 Relaxing Stretch 放鬆伸展 更改 刪除 分享 [DATE], 星期四, 10:30 - 11:30 人數上限: 7 HK$180…" at bounding box center [861, 284] width 1302 height 493
